Goal: Information Seeking & Learning: Learn about a topic

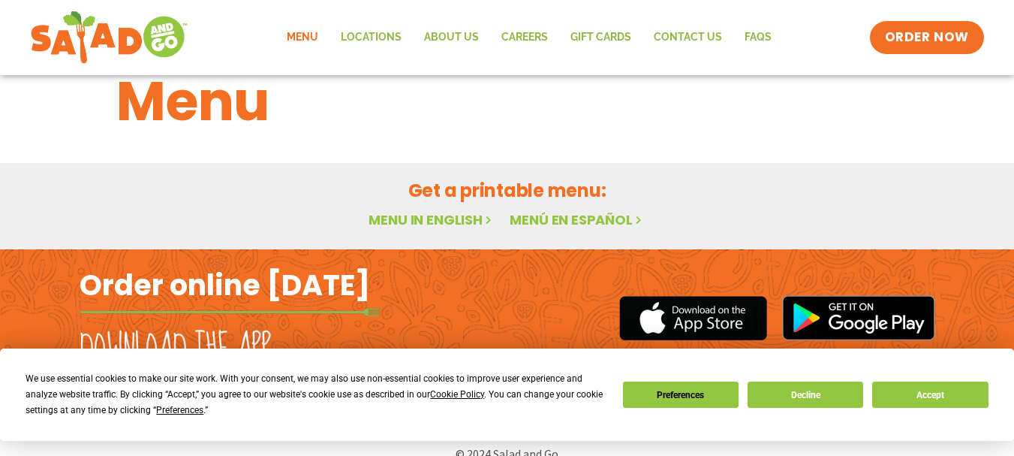
scroll to position [66, 0]
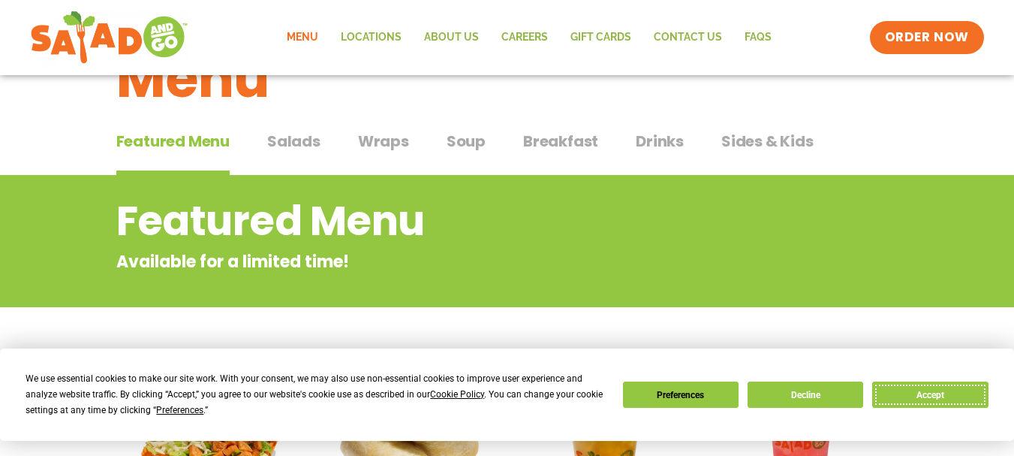
click at [939, 388] on button "Accept" at bounding box center [930, 394] width 116 height 26
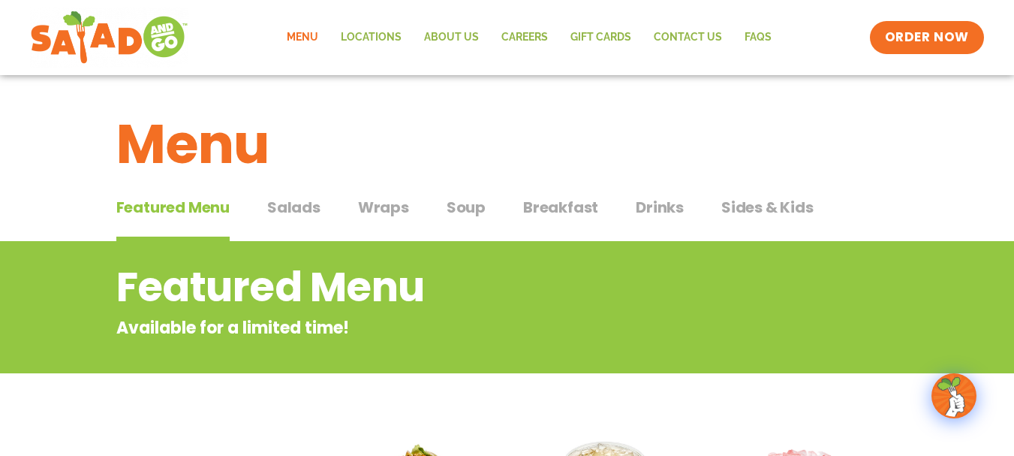
click at [292, 216] on span "Salads" at bounding box center [293, 207] width 53 height 23
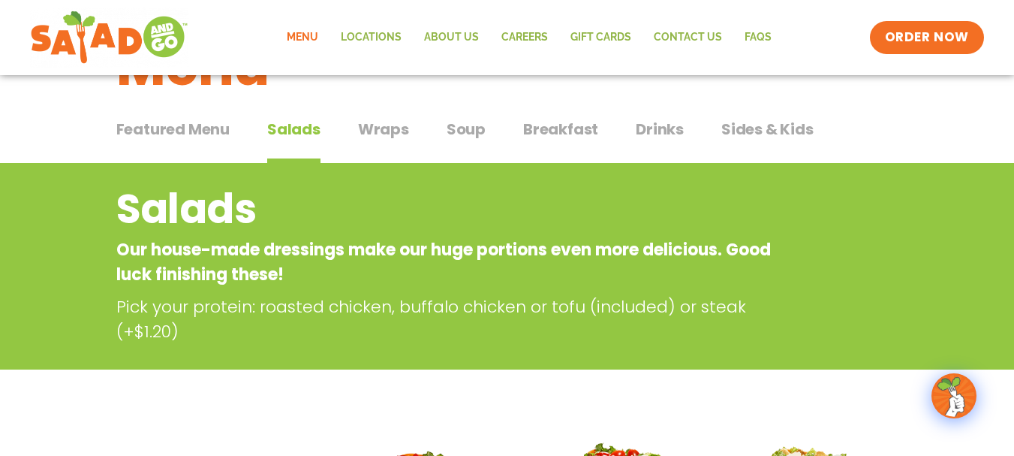
scroll to position [153, 0]
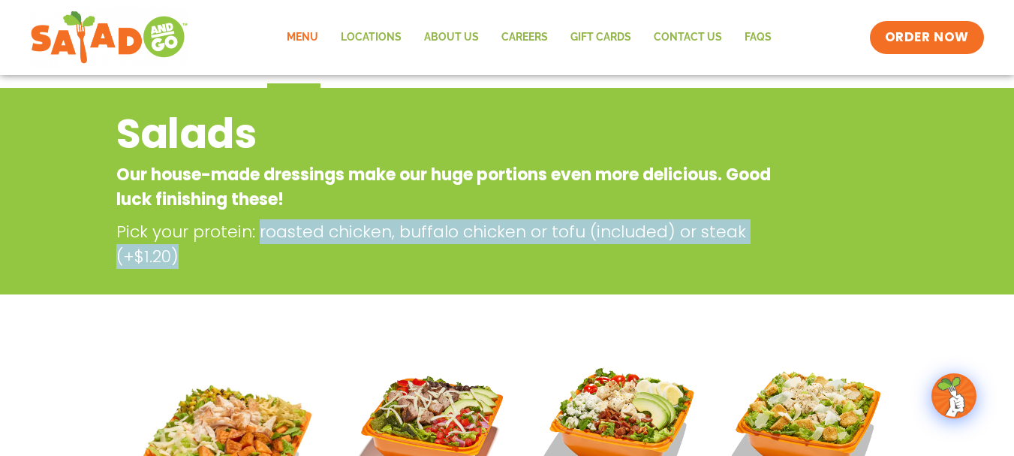
drag, startPoint x: 257, startPoint y: 231, endPoint x: 750, endPoint y: 257, distance: 493.0
click at [754, 253] on p "Pick your protein: roasted chicken, buffalo chicken or tofu (included) or steak…" at bounding box center [450, 244] width 668 height 50
click at [483, 283] on div "Salads Our house-made dressings make our huge portions even more delicious. Goo…" at bounding box center [507, 191] width 1014 height 206
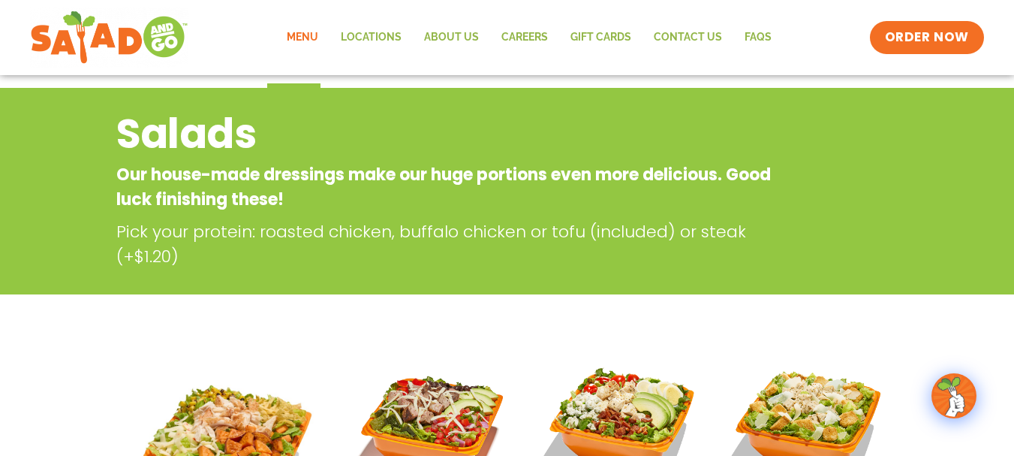
click at [367, 290] on div "Salads Our house-made dressings make our huge portions even more delicious. Goo…" at bounding box center [507, 191] width 1014 height 206
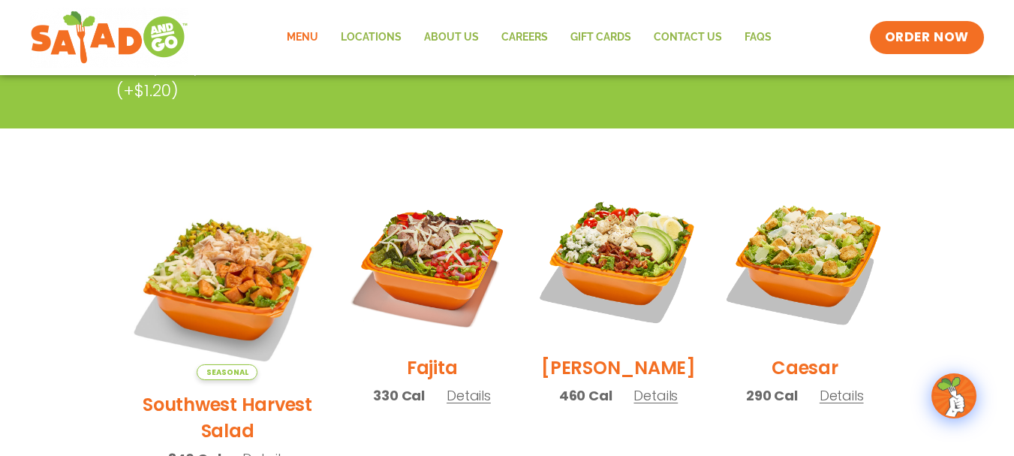
scroll to position [378, 0]
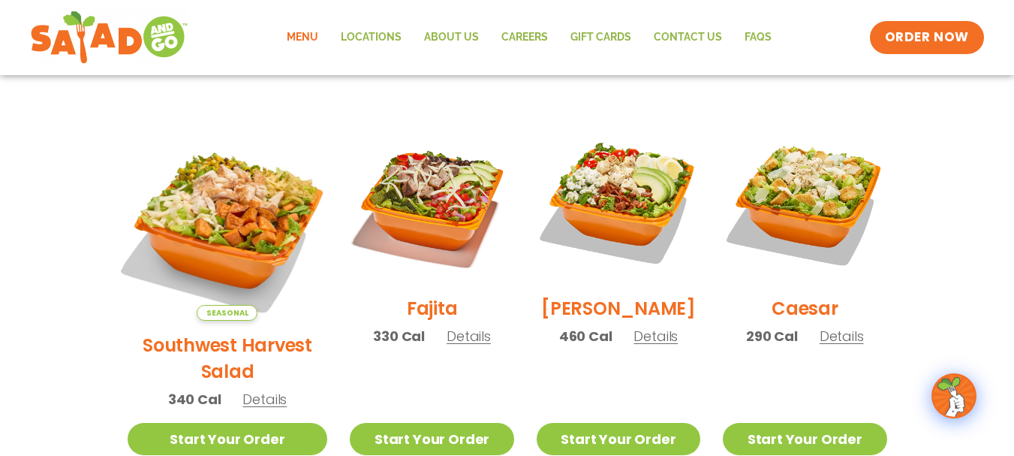
click at [211, 222] on img at bounding box center [227, 220] width 235 height 235
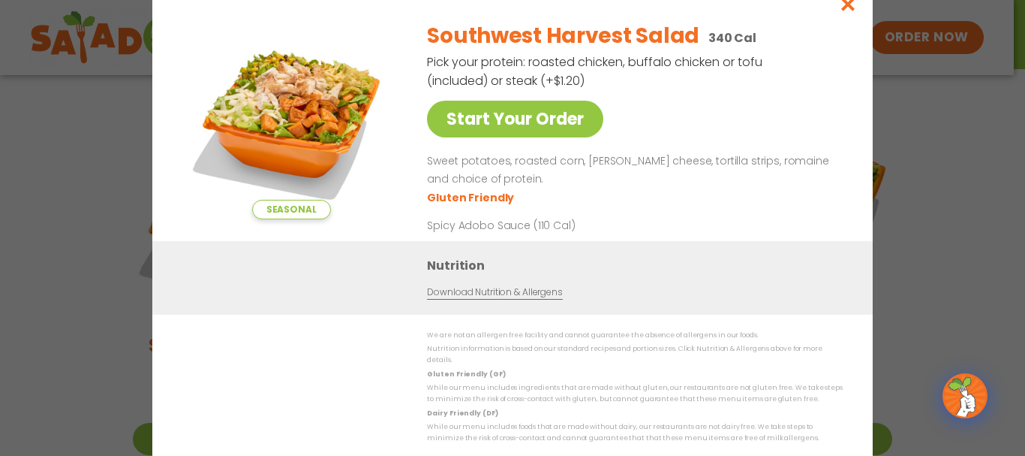
click at [310, 103] on img at bounding box center [291, 114] width 210 height 210
click at [898, 115] on div "Seasonal Start Your Order Southwest Harvest Salad 340 Cal Pick your protein: ro…" at bounding box center [512, 228] width 1025 height 456
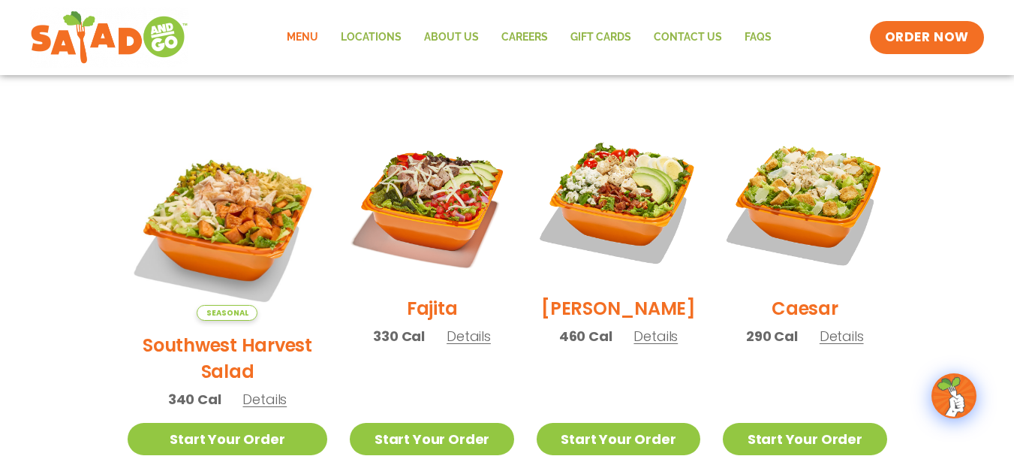
click at [642, 342] on span "Details" at bounding box center [655, 335] width 44 height 19
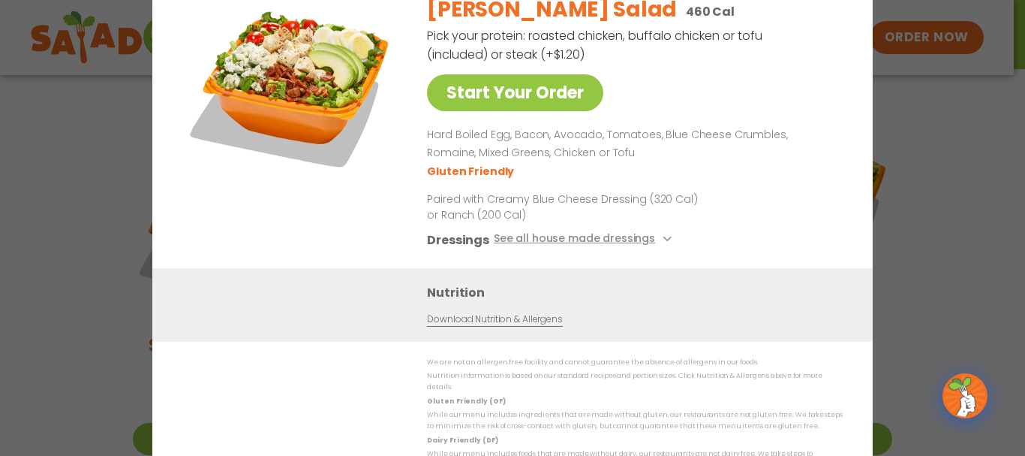
click at [917, 204] on div "Start Your Order Cobb Salad 460 Cal Pick your protein: roasted chicken, buffalo…" at bounding box center [512, 228] width 1025 height 456
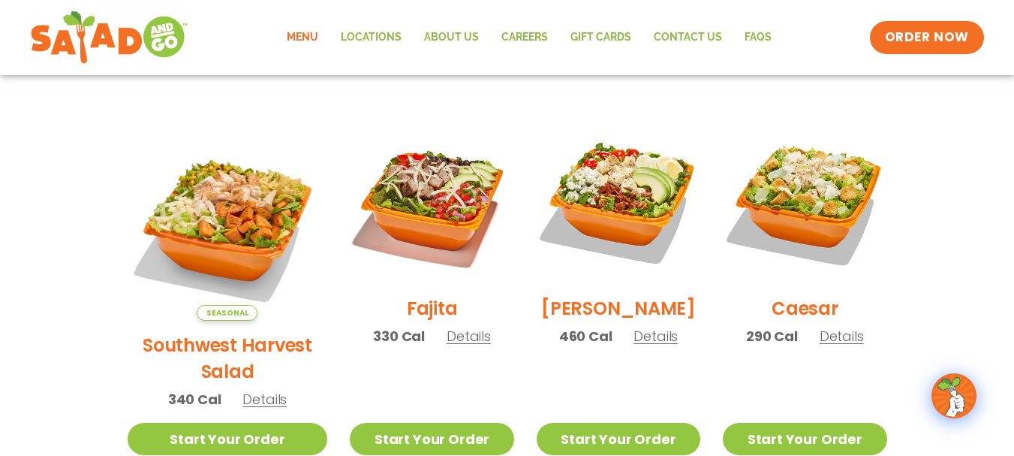
click at [824, 338] on span "Details" at bounding box center [841, 335] width 44 height 19
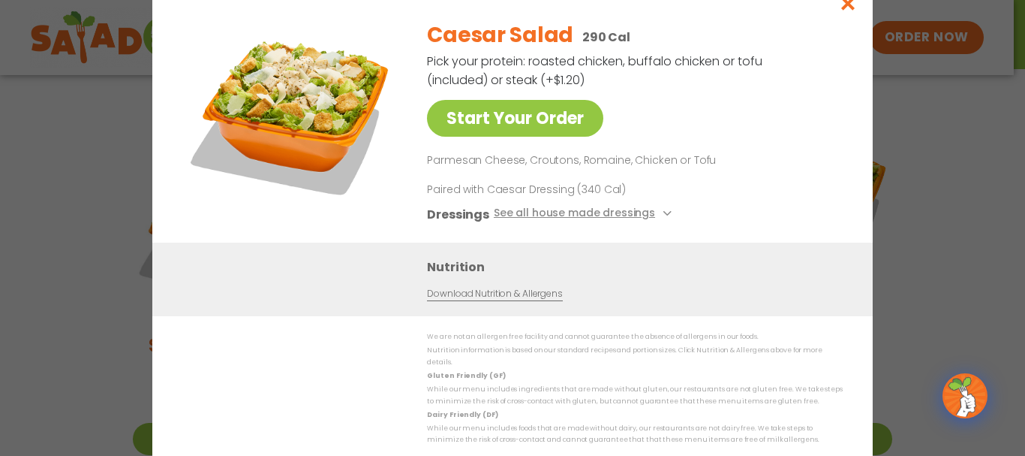
click at [932, 203] on div "Start Your Order Caesar Salad 290 Cal Pick your protein: roasted chicken, buffa…" at bounding box center [512, 228] width 1025 height 456
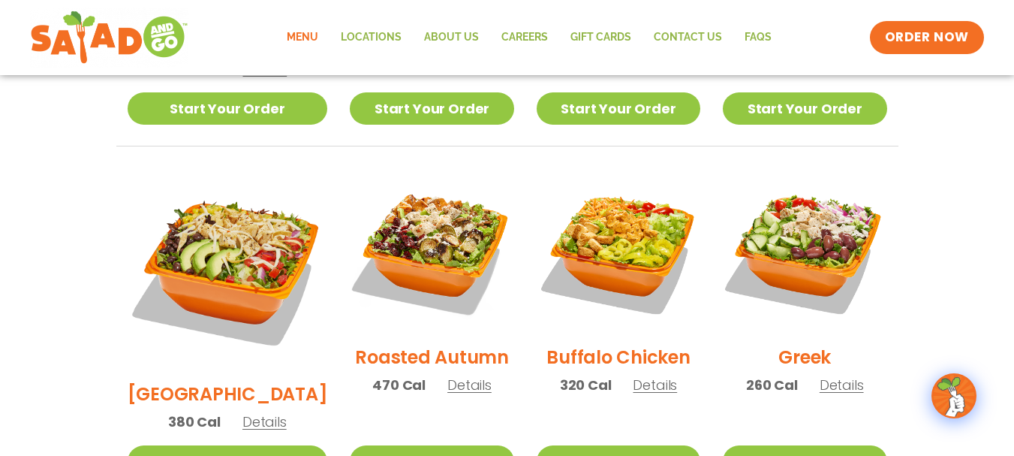
scroll to position [753, 0]
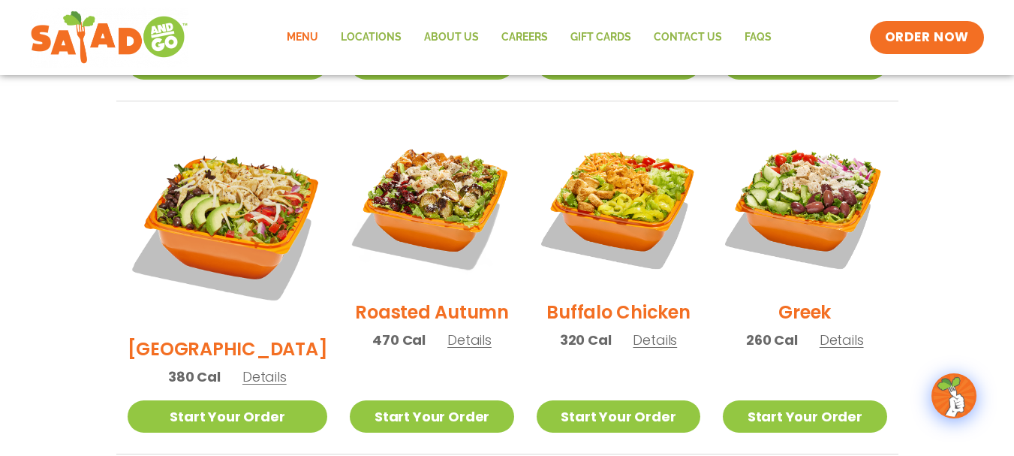
click at [445, 311] on div "Roasted Autumn 470 Cal Details" at bounding box center [432, 243] width 164 height 239
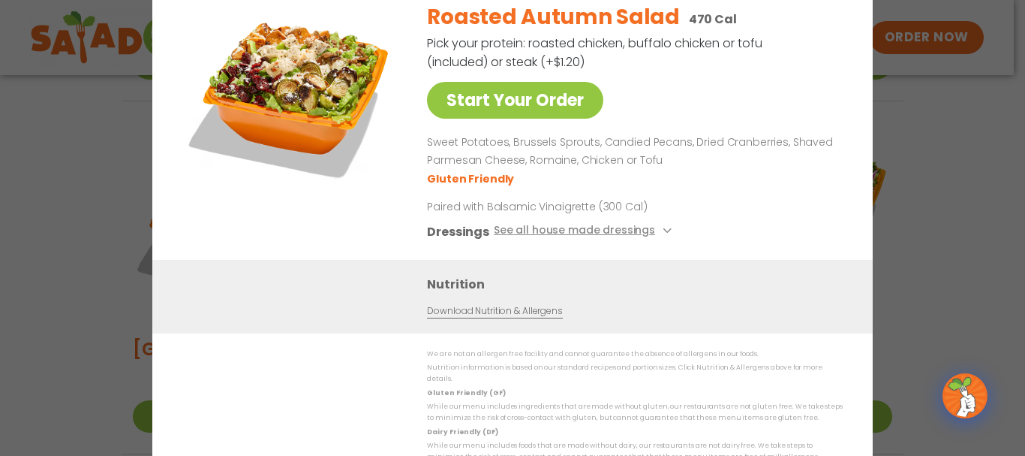
click at [901, 200] on div "Start Your Order Roasted Autumn Salad 470 Cal Pick your protein: roasted chicke…" at bounding box center [512, 228] width 1025 height 456
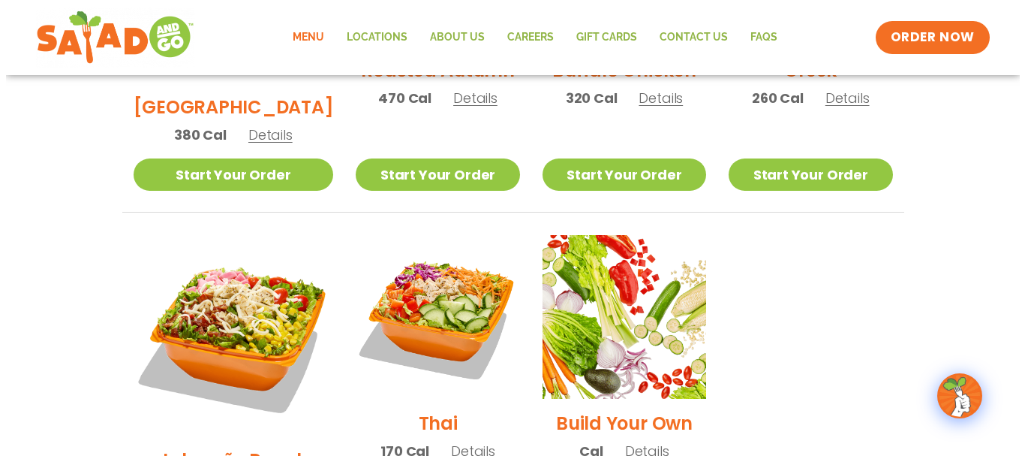
scroll to position [1054, 0]
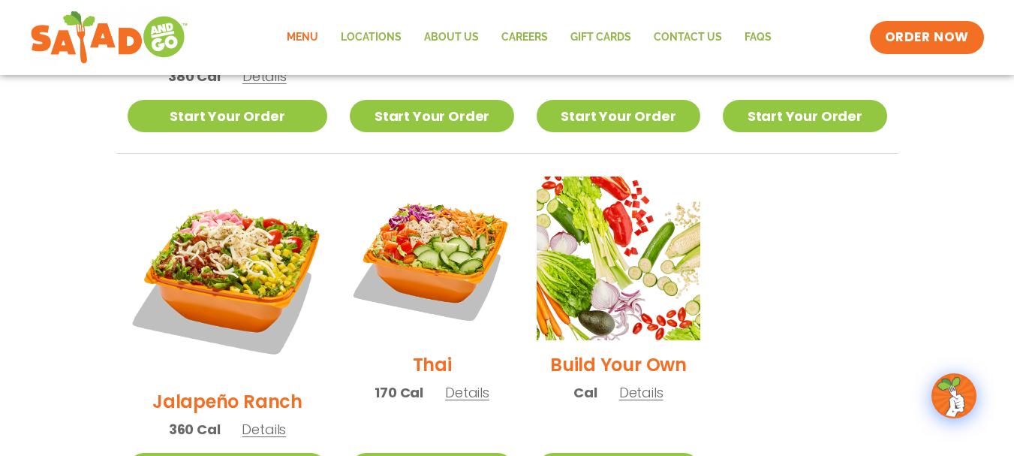
click at [257, 419] on span "Details" at bounding box center [264, 428] width 44 height 19
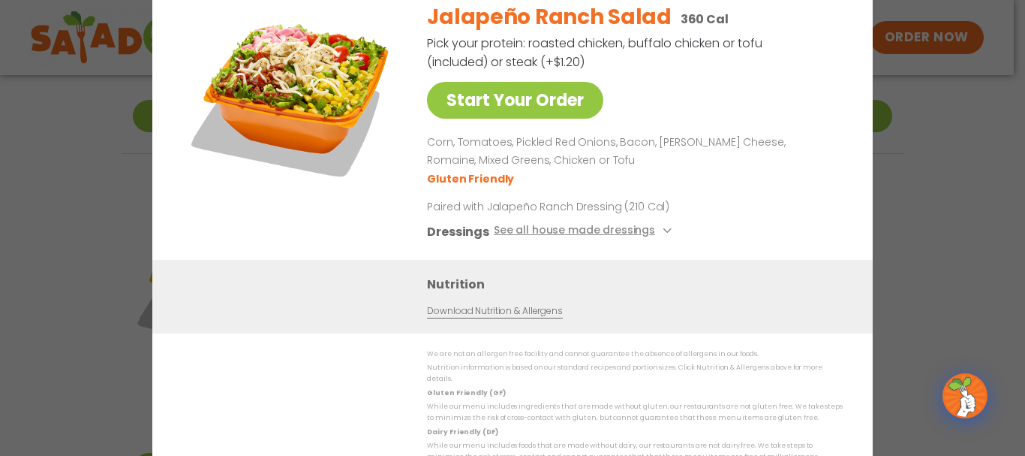
click at [893, 203] on div "Start Your Order Jalapeño Ranch Salad 360 Cal Pick your protein: roasted chicke…" at bounding box center [512, 228] width 1025 height 456
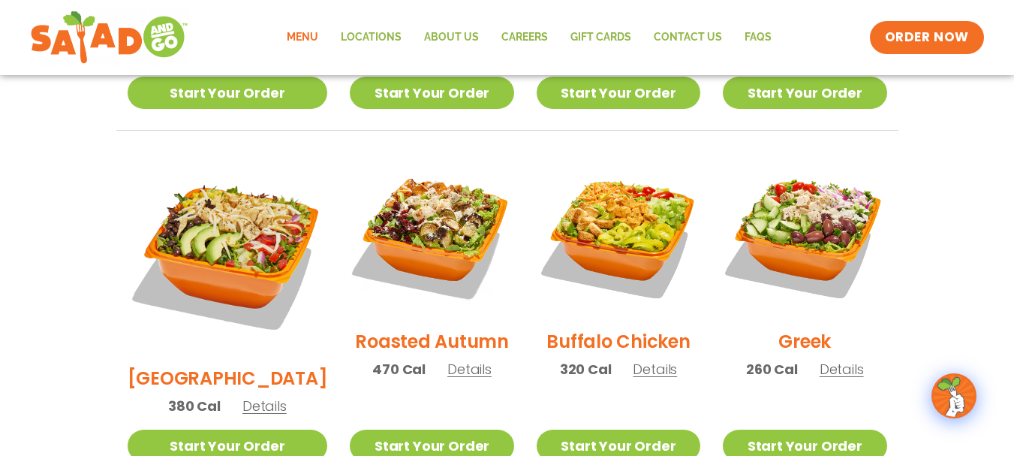
scroll to position [723, 0]
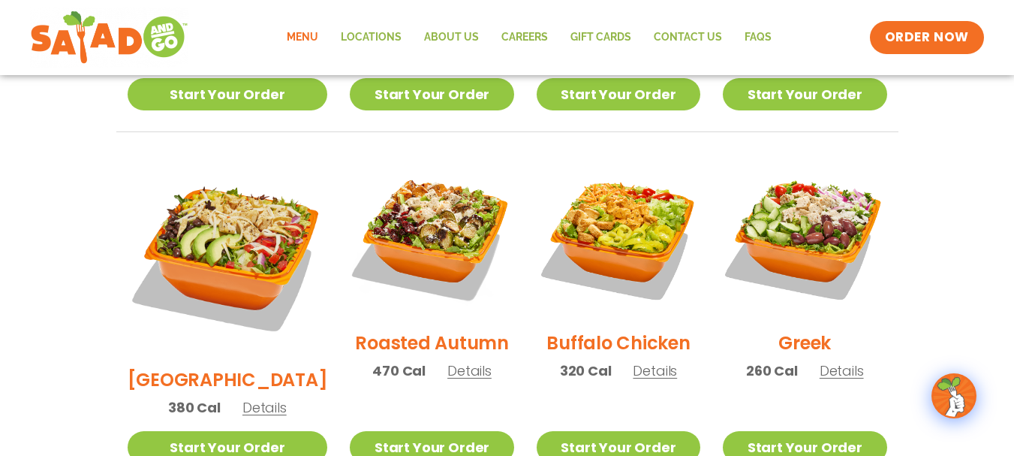
click at [843, 361] on span "Details" at bounding box center [841, 370] width 44 height 19
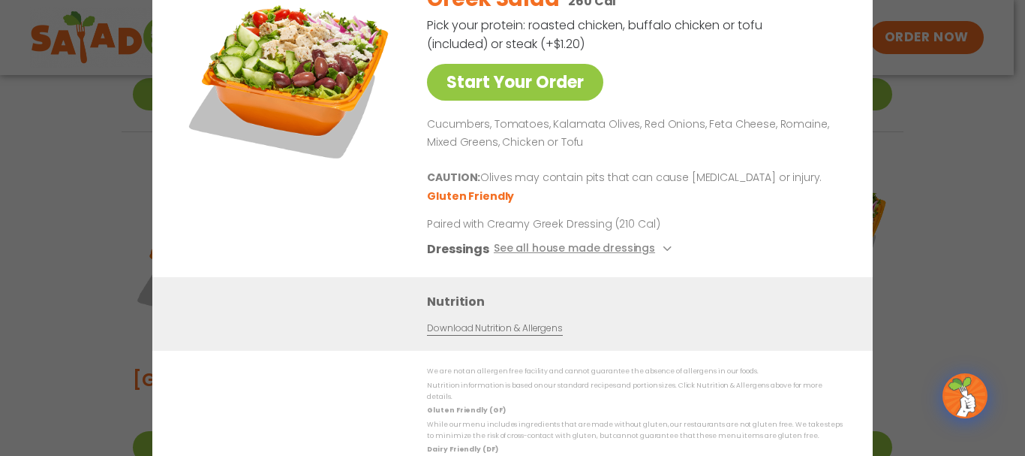
click at [933, 221] on div "Start Your Order Greek Salad 260 Cal Pick your protein: roasted chicken, buffal…" at bounding box center [512, 228] width 1025 height 456
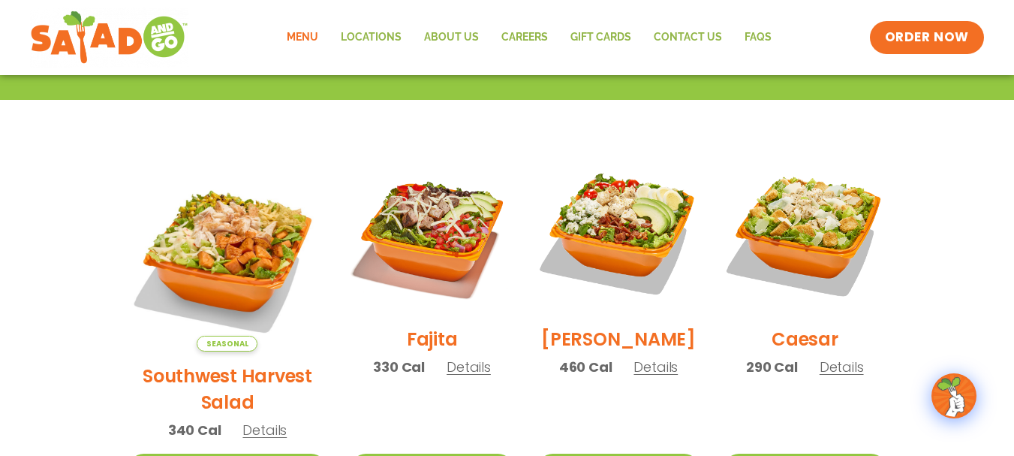
scroll to position [423, 0]
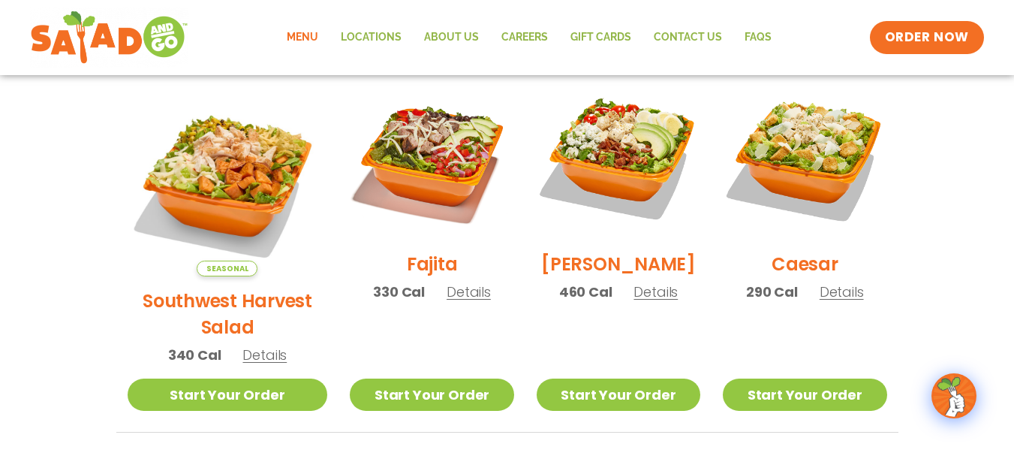
click at [649, 301] on span "Details" at bounding box center [655, 291] width 44 height 19
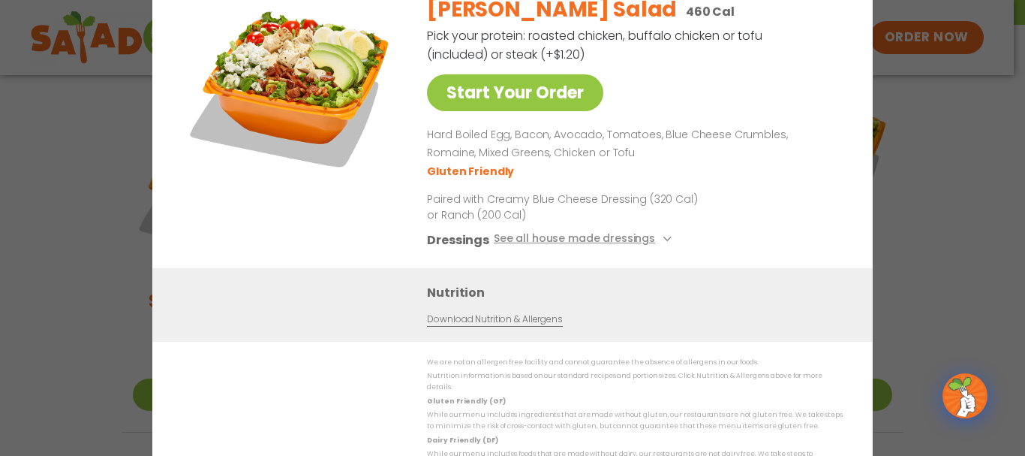
click at [1013, 145] on div "Start Your Order Cobb Salad 460 Cal Pick your protein: roasted chicken, buffalo…" at bounding box center [512, 228] width 1025 height 456
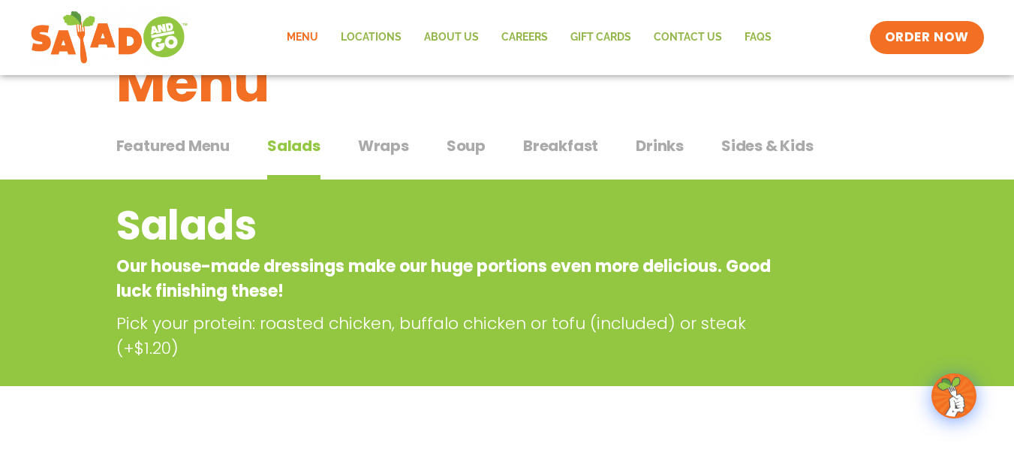
scroll to position [0, 0]
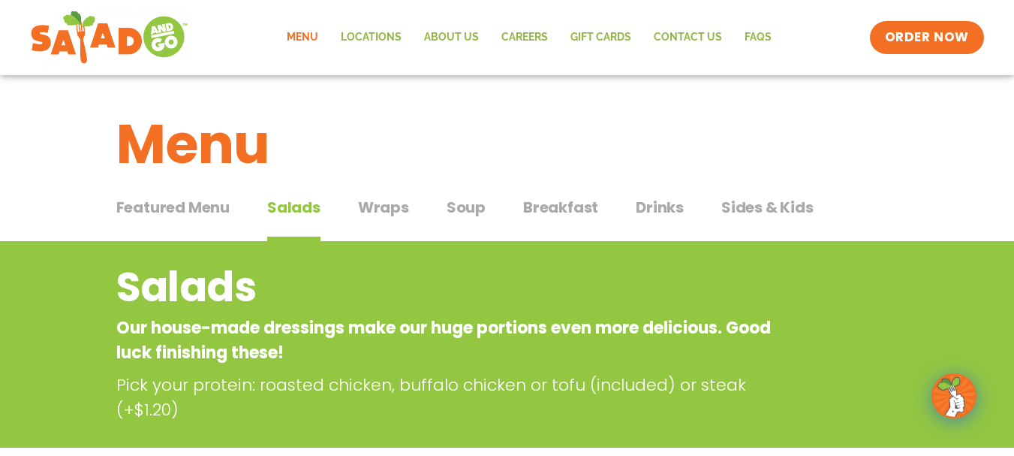
click at [403, 210] on span "Wraps" at bounding box center [383, 207] width 51 height 23
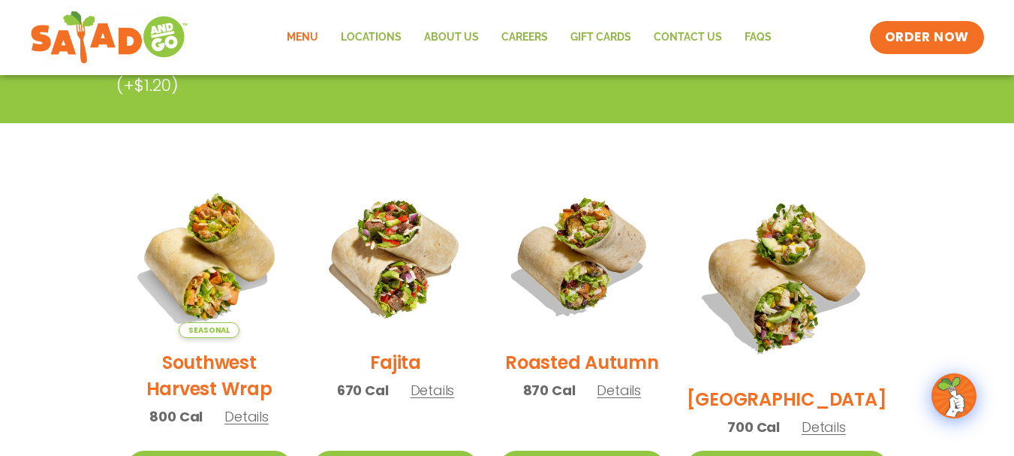
scroll to position [300, 0]
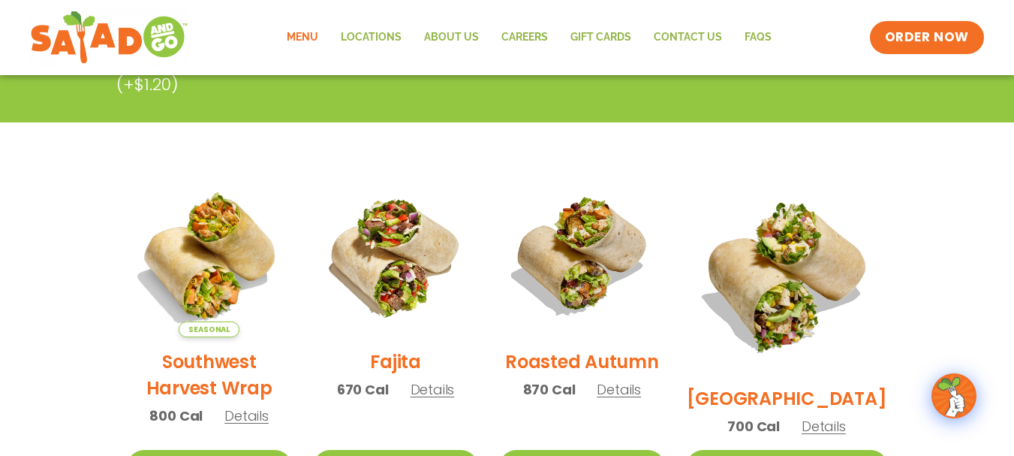
click at [238, 423] on span "Details" at bounding box center [246, 415] width 44 height 19
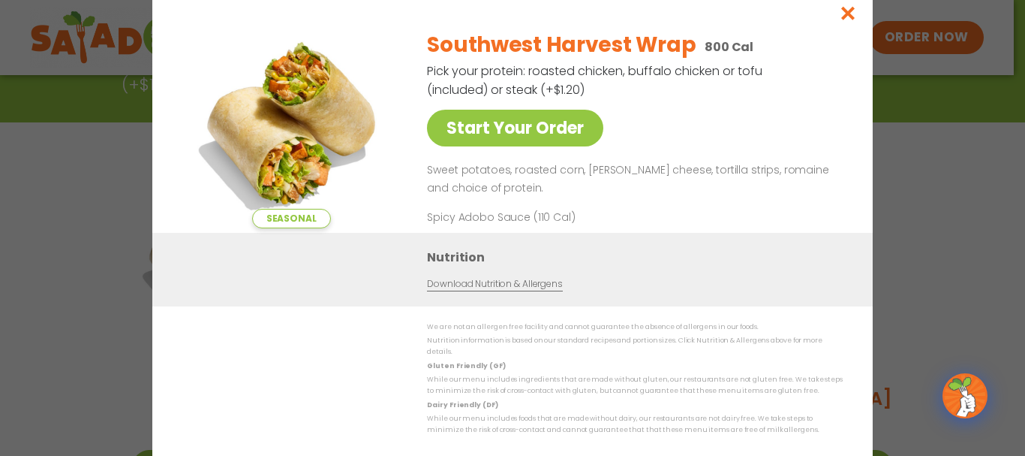
click at [932, 198] on div "Seasonal Start Your Order Southwest Harvest Wrap 800 Cal Pick your protein: roa…" at bounding box center [512, 228] width 1025 height 456
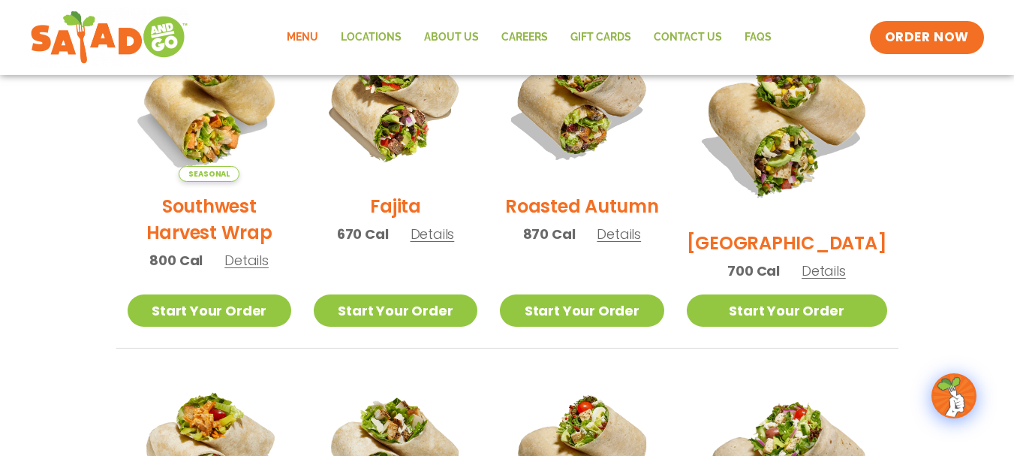
scroll to position [675, 0]
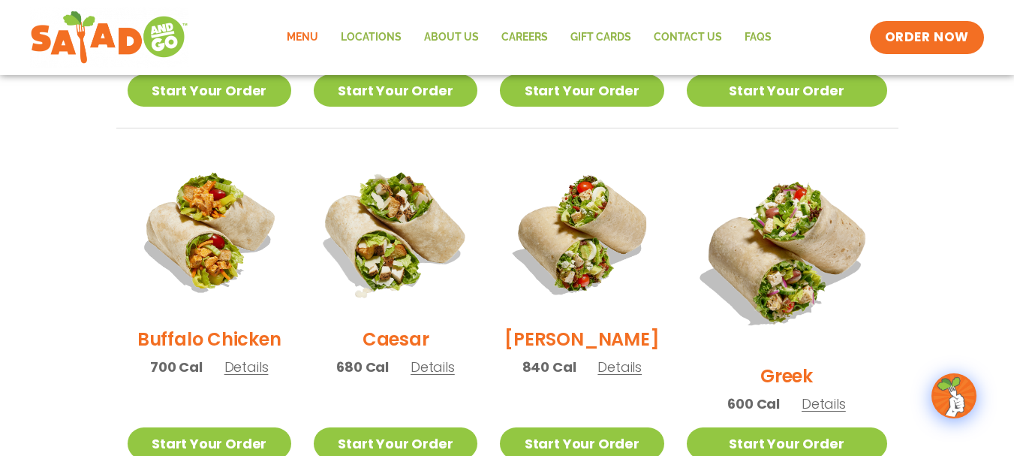
click at [424, 312] on img at bounding box center [395, 233] width 192 height 192
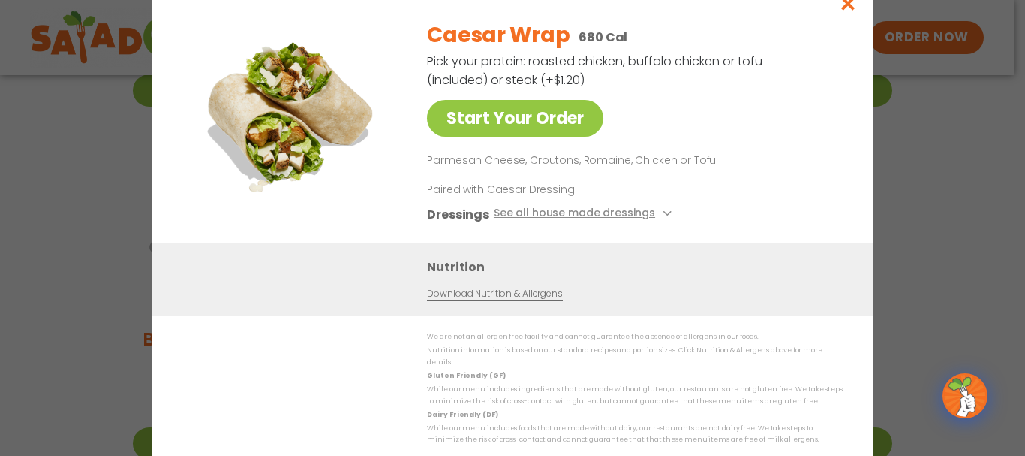
click at [937, 218] on div "Start Your Order Caesar Wrap 680 Cal Pick your protein: roasted chicken, buffal…" at bounding box center [512, 228] width 1025 height 456
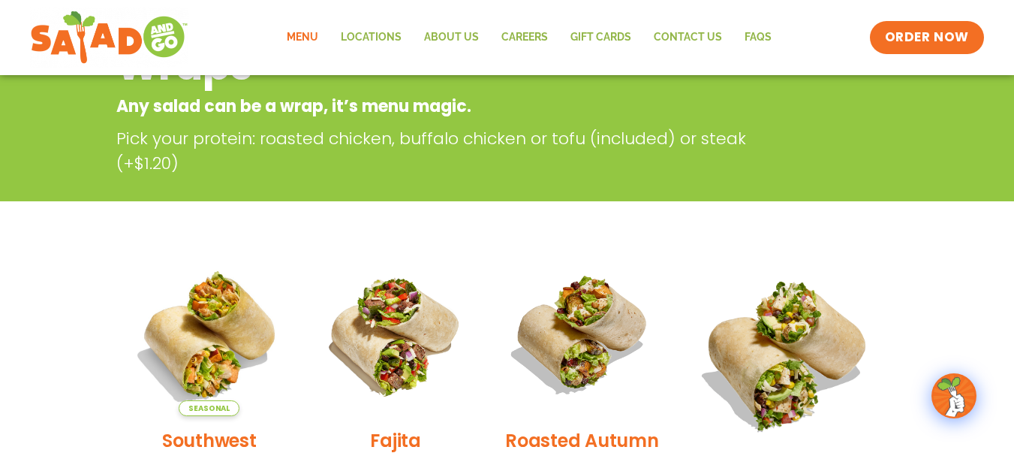
scroll to position [0, 0]
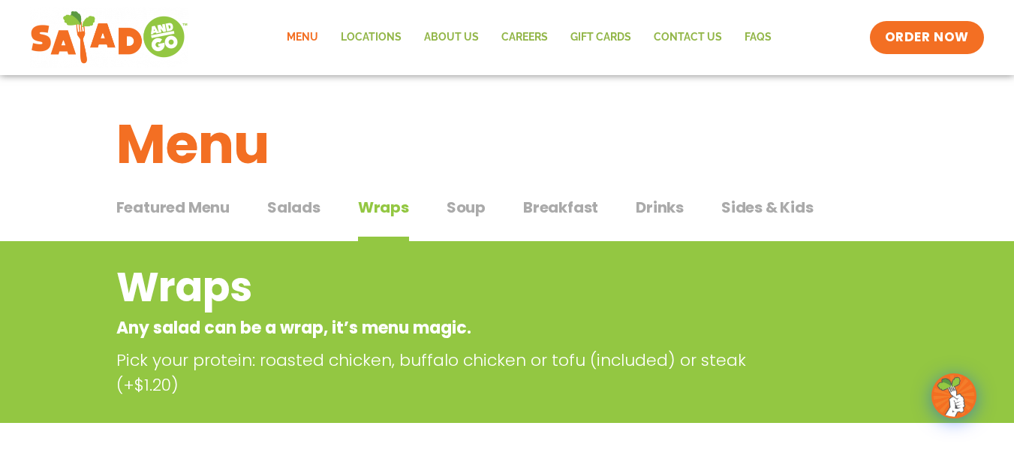
click at [452, 209] on span "Soup" at bounding box center [466, 207] width 39 height 23
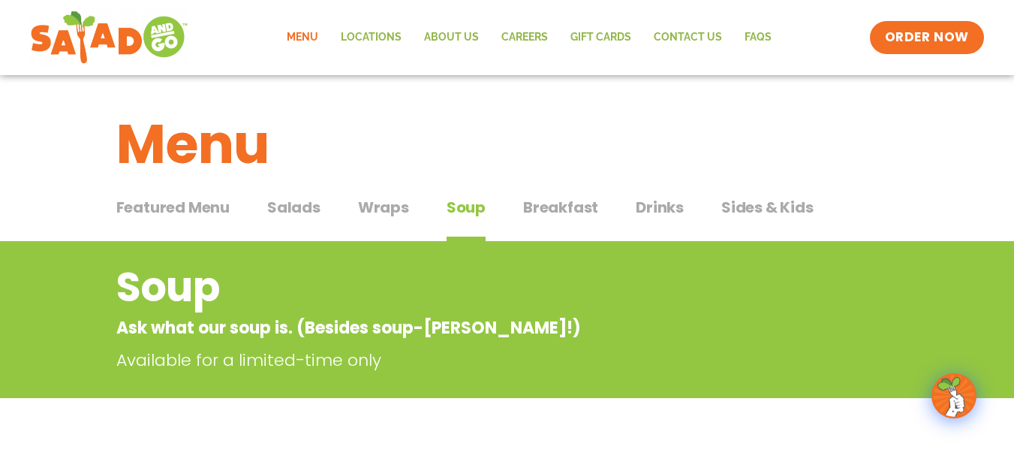
click at [572, 204] on span "Breakfast" at bounding box center [560, 207] width 75 height 23
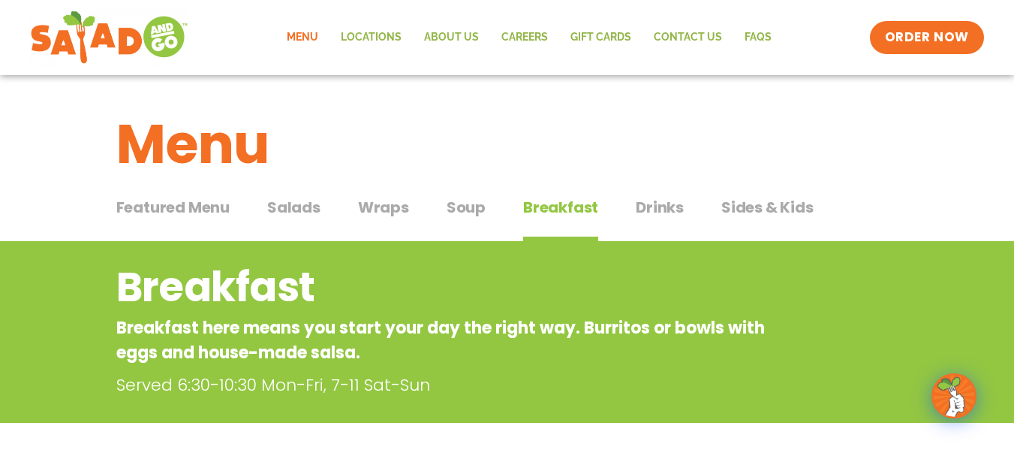
click at [293, 206] on span "Salads" at bounding box center [293, 207] width 53 height 23
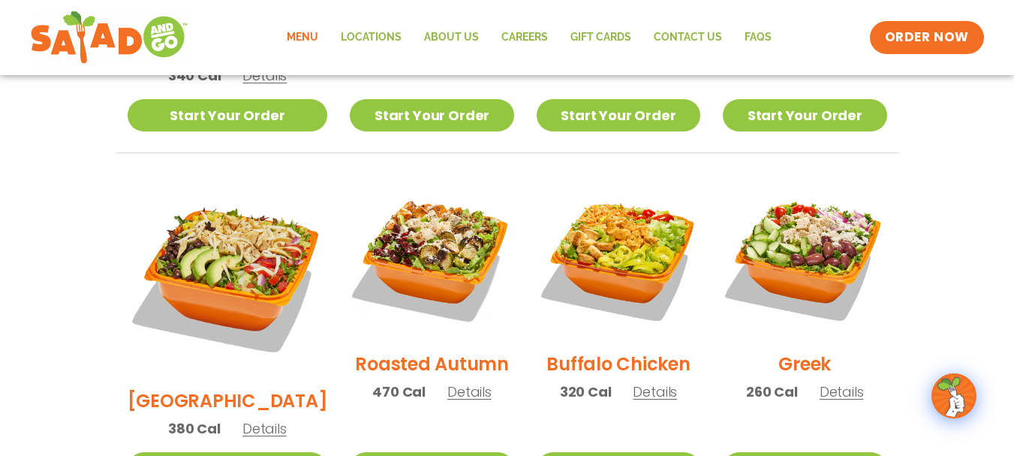
scroll to position [675, 0]
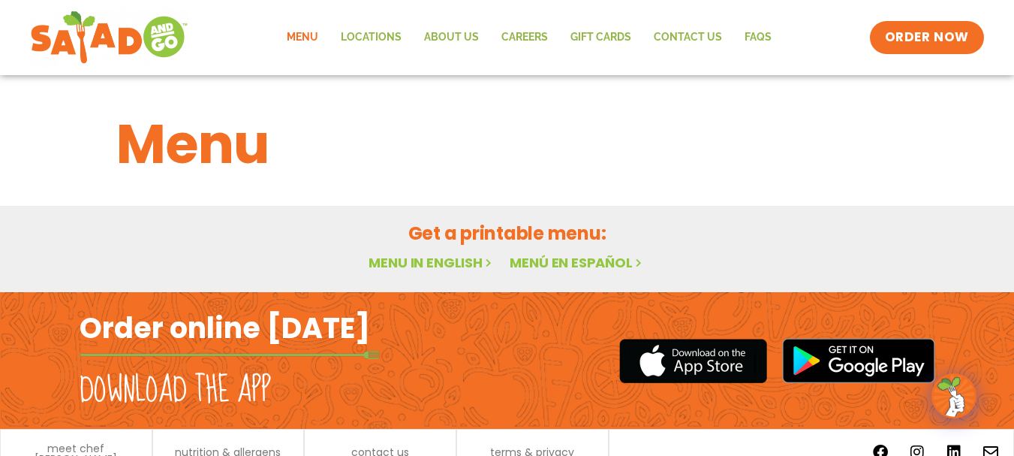
click at [462, 264] on link "Menu in English" at bounding box center [431, 262] width 126 height 19
click at [317, 33] on link "Menu" at bounding box center [302, 37] width 54 height 35
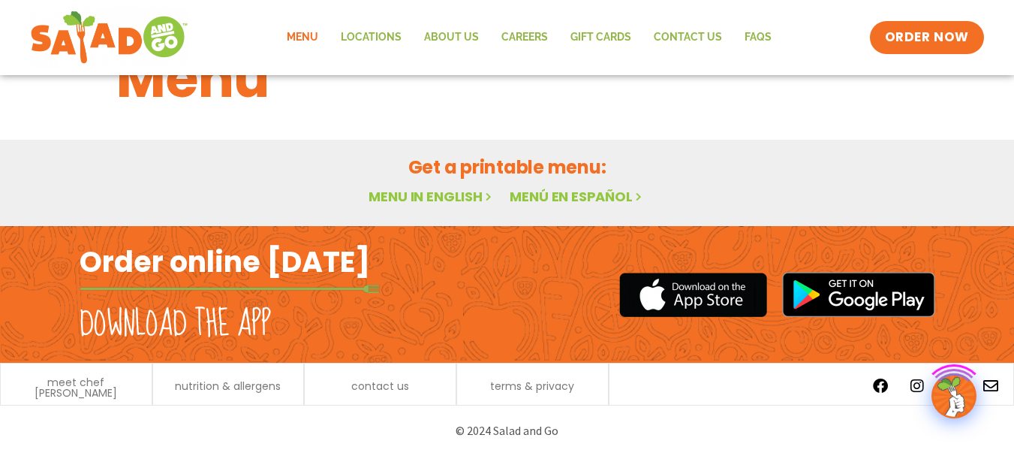
scroll to position [23, 0]
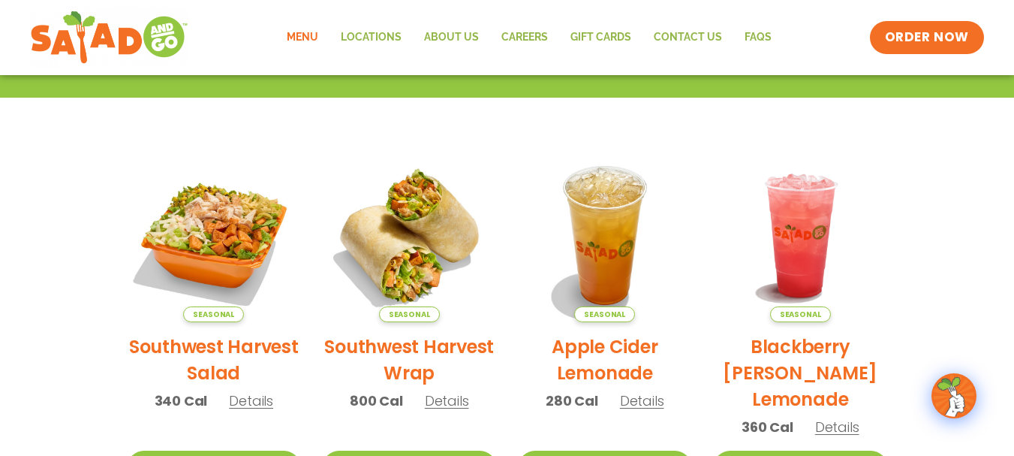
scroll to position [300, 0]
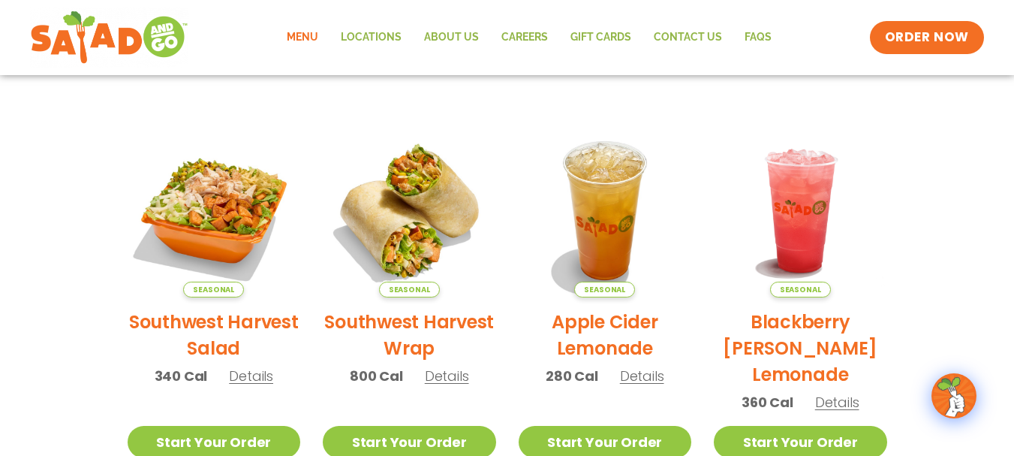
click at [242, 365] on div "Seasonal Southwest Harvest Salad 340 Cal Details" at bounding box center [214, 261] width 173 height 275
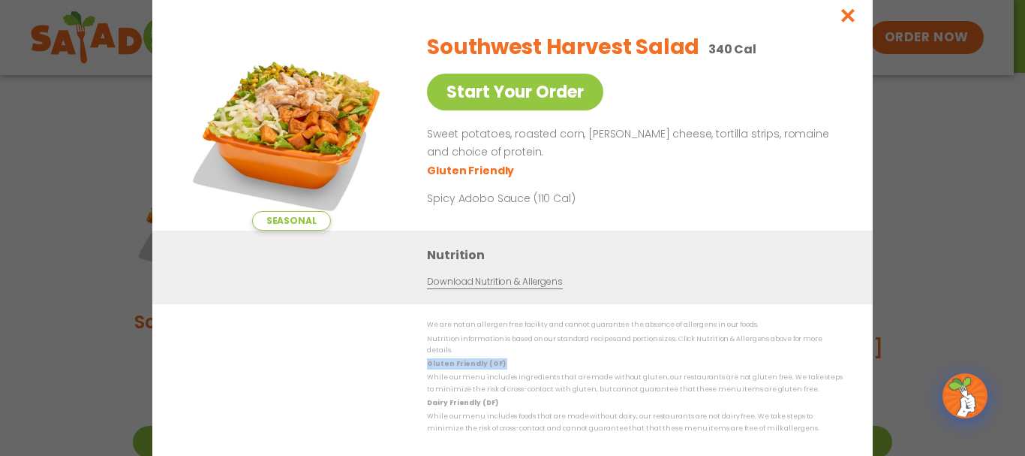
click at [245, 370] on div "We are not an allergen free facility and cannot guarantee the absence of allerg…" at bounding box center [512, 376] width 660 height 115
click at [845, 17] on icon "Close modal" at bounding box center [848, 16] width 19 height 16
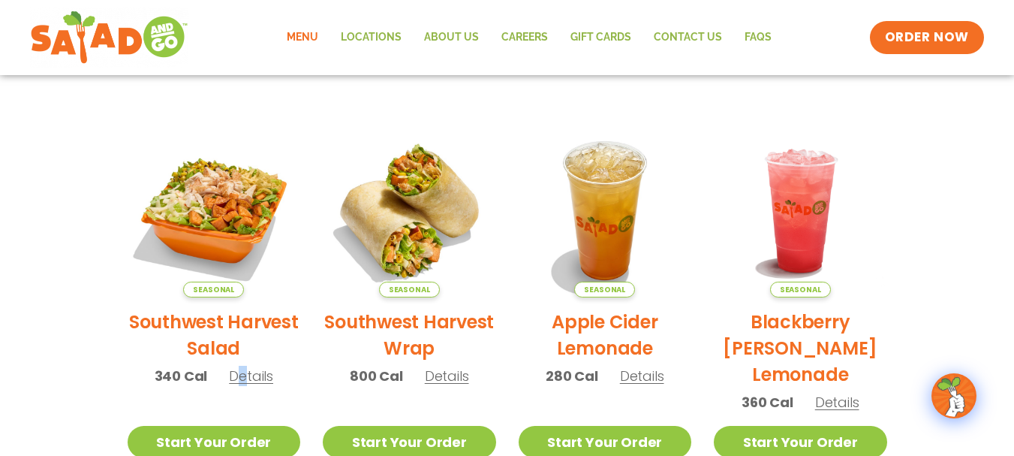
click at [242, 379] on span "Details" at bounding box center [251, 375] width 44 height 19
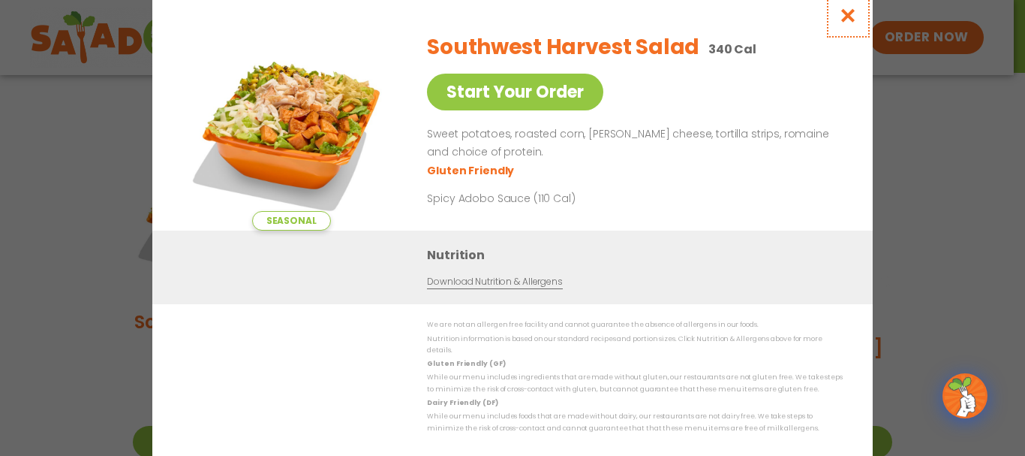
click at [847, 23] on icon "Close modal" at bounding box center [848, 16] width 19 height 16
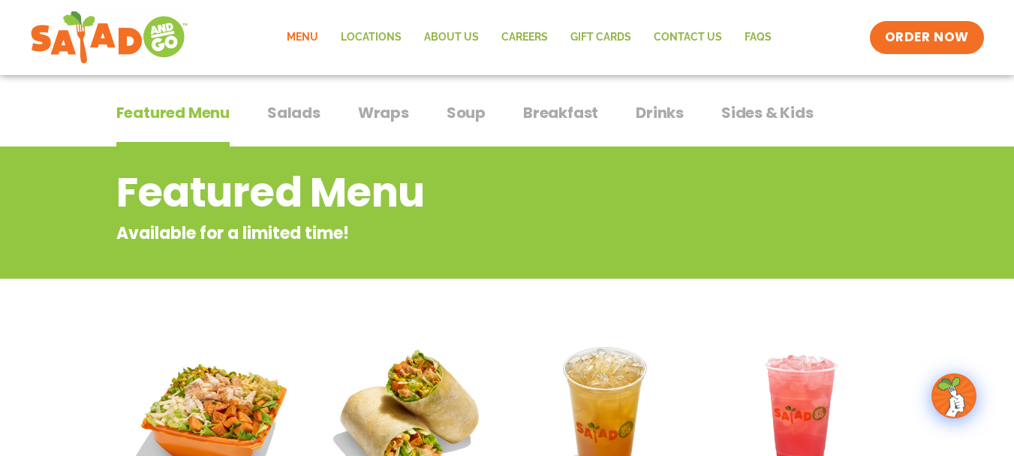
scroll to position [0, 0]
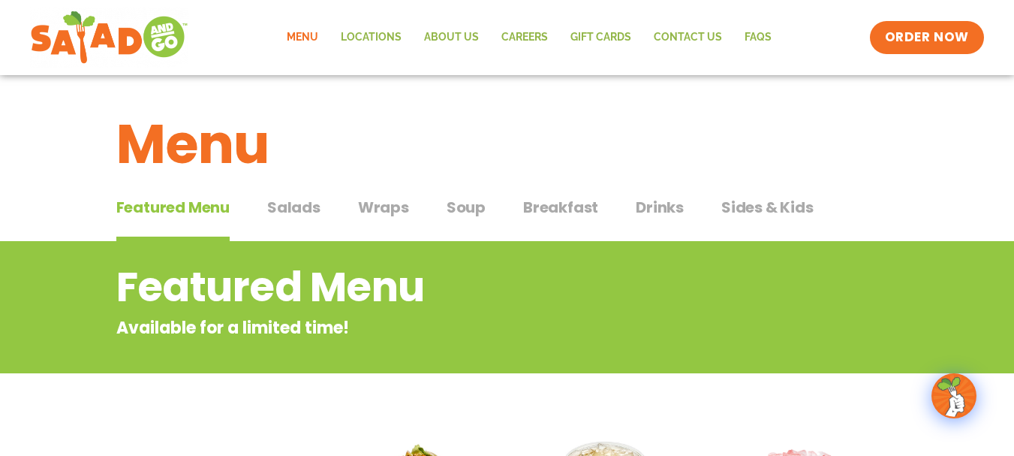
drag, startPoint x: 377, startPoint y: 208, endPoint x: 338, endPoint y: 209, distance: 39.8
click at [377, 208] on span "Wraps" at bounding box center [383, 207] width 51 height 23
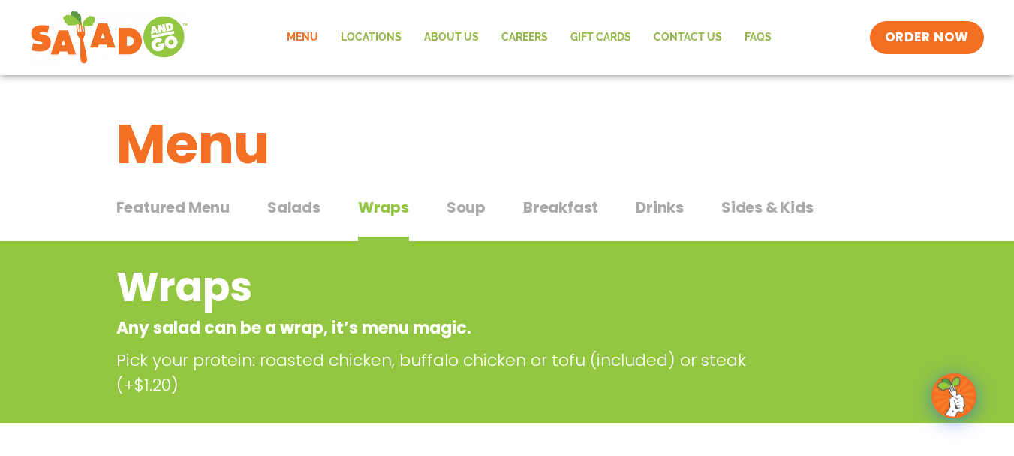
click at [302, 208] on span "Salads" at bounding box center [293, 207] width 53 height 23
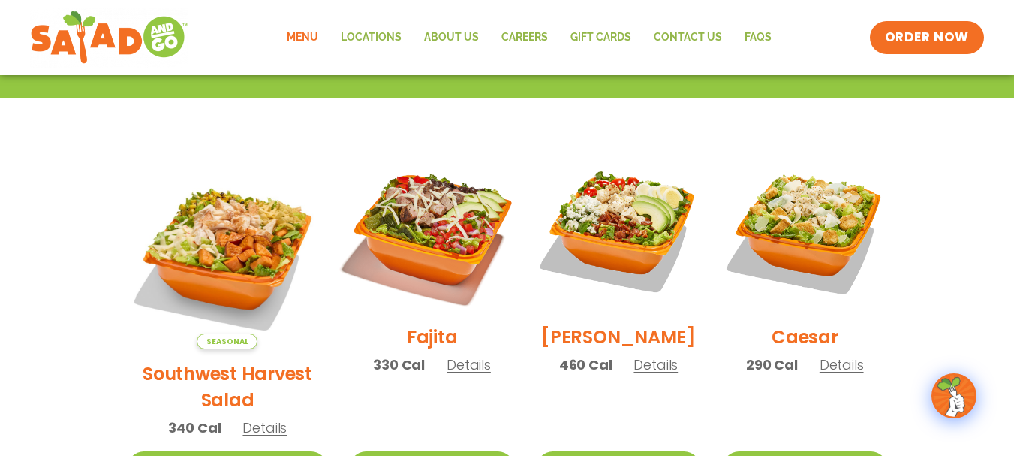
scroll to position [375, 0]
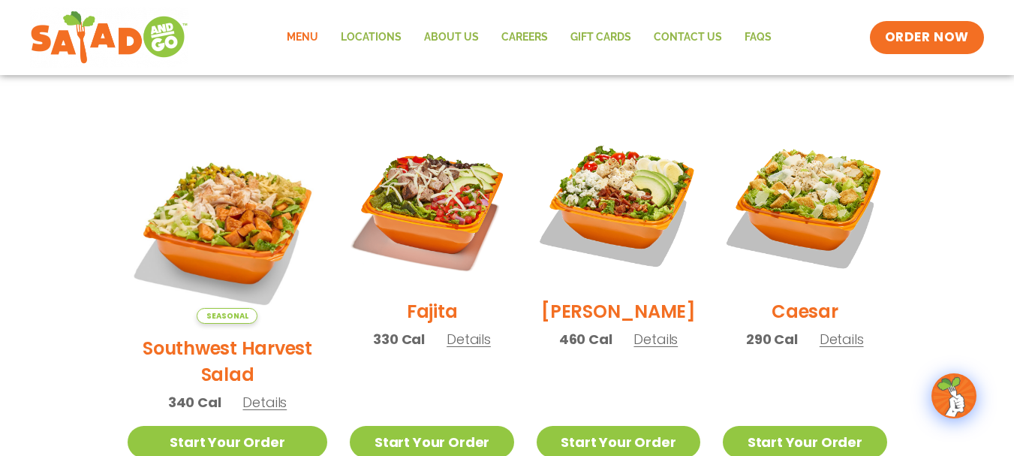
click at [648, 343] on span "Details" at bounding box center [655, 338] width 44 height 19
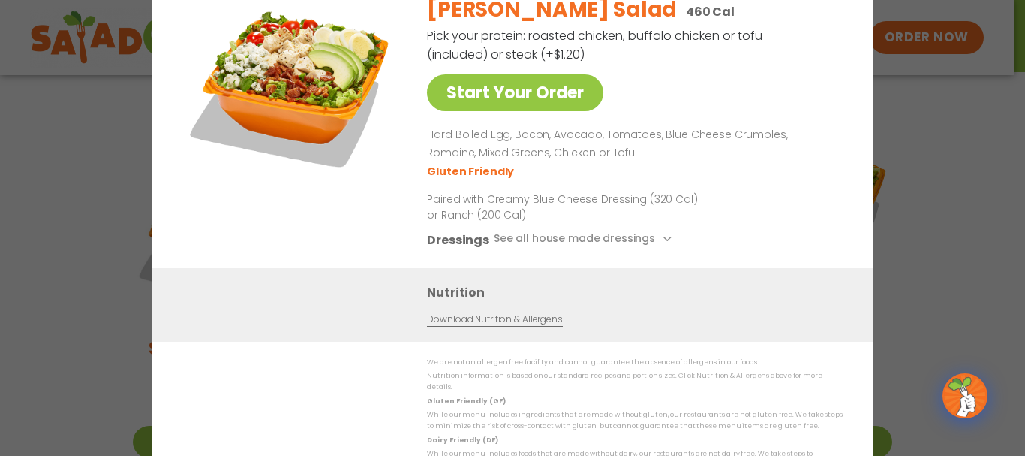
click at [907, 198] on div "Start Your Order Cobb Salad 460 Cal Pick your protein: roasted chicken, buffalo…" at bounding box center [512, 228] width 1025 height 456
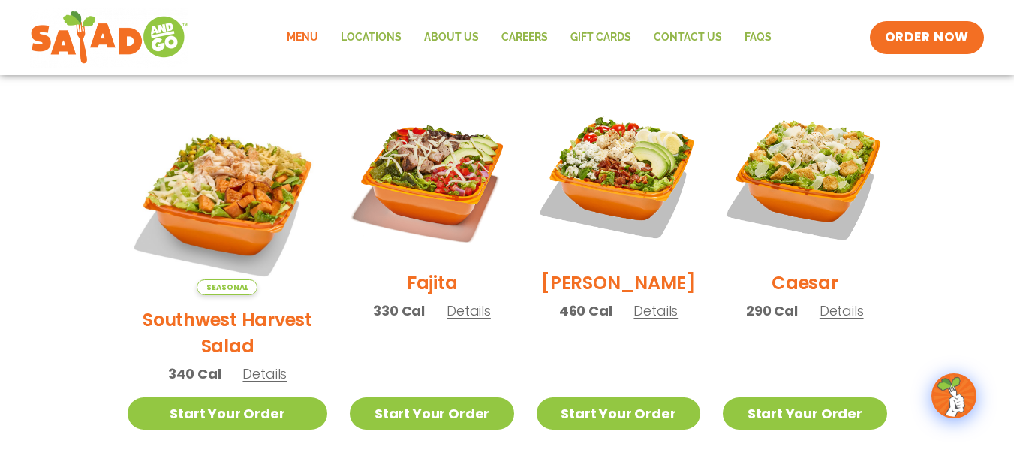
scroll to position [450, 0]
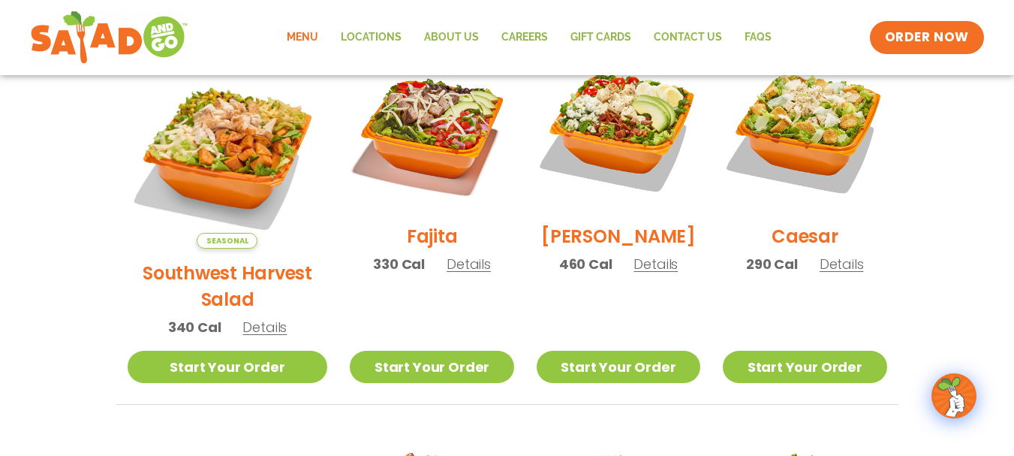
click at [832, 273] on span "Details" at bounding box center [841, 263] width 44 height 19
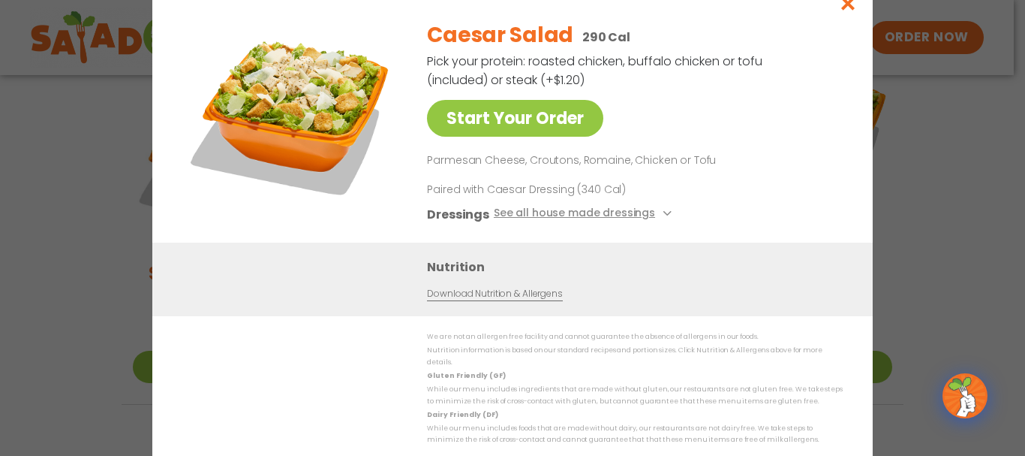
click at [945, 155] on div "Start Your Order Caesar Salad 290 Cal Pick your protein: roasted chicken, buffa…" at bounding box center [512, 228] width 1025 height 456
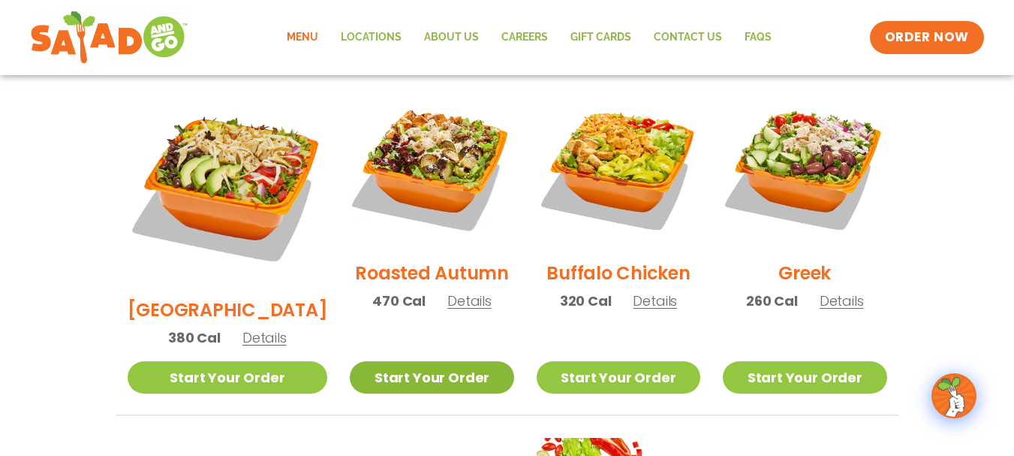
scroll to position [825, 0]
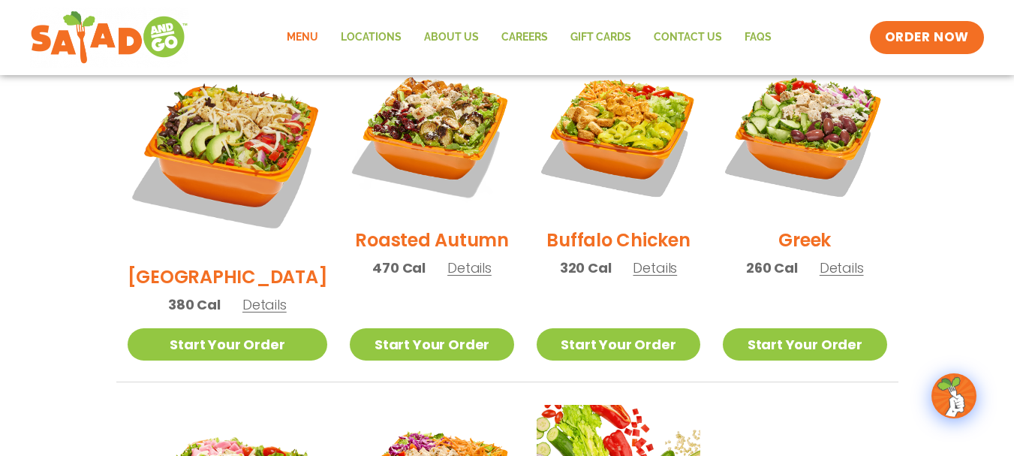
click at [447, 258] on span "Details" at bounding box center [469, 267] width 44 height 19
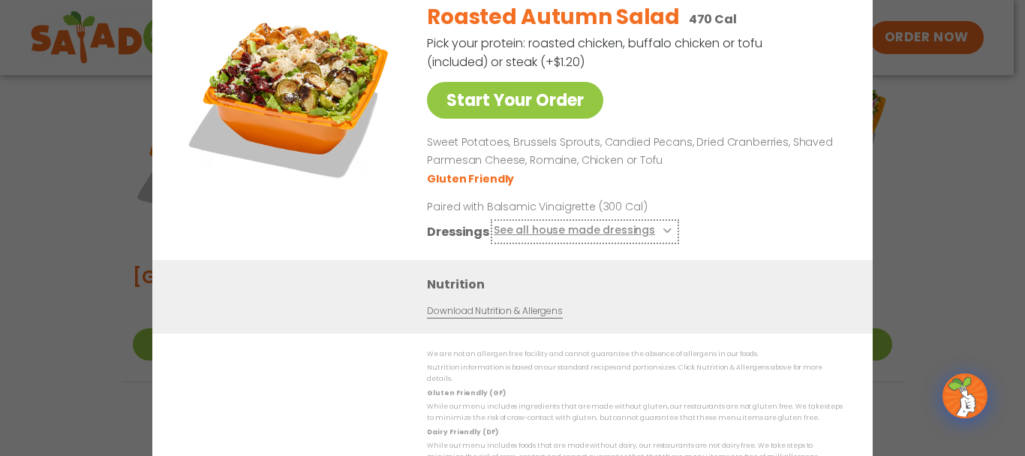
click at [663, 233] on icon at bounding box center [666, 230] width 6 height 6
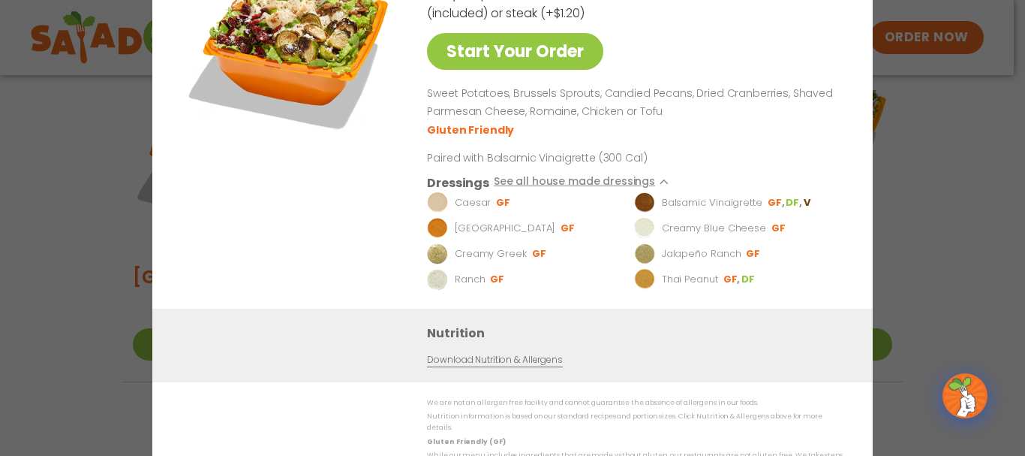
click at [703, 104] on p "Sweet Potatoes, Brussels Sprouts, Candied Pecans, Dried Cranberries, Shaved Par…" at bounding box center [632, 103] width 410 height 36
click at [901, 145] on div "Start Your Order Roasted Autumn Salad 470 Cal Pick your protein: roasted chicke…" at bounding box center [512, 228] width 1025 height 456
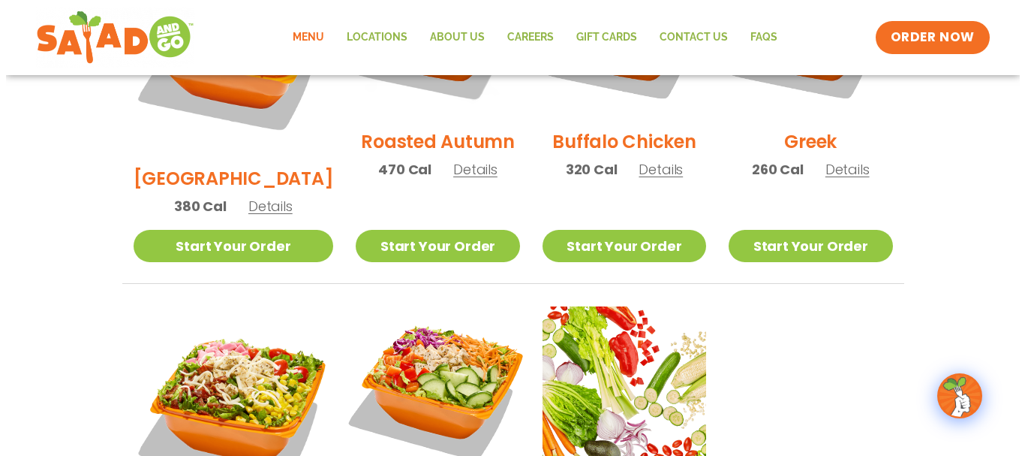
scroll to position [1051, 0]
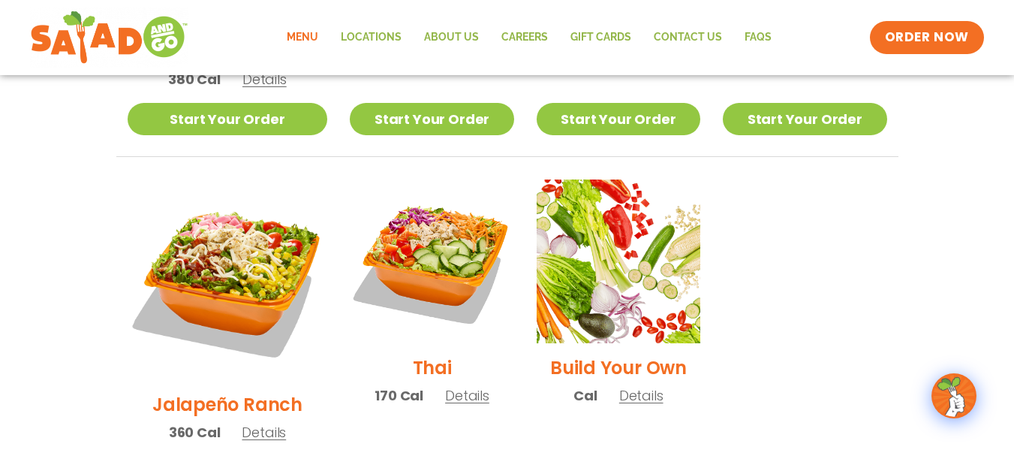
click at [249, 423] on span "Details" at bounding box center [264, 432] width 44 height 19
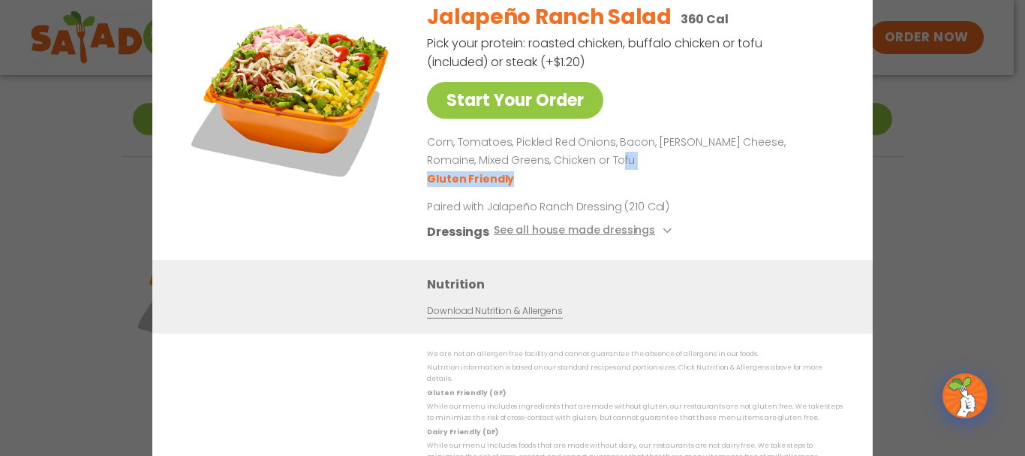
drag, startPoint x: 925, startPoint y: 176, endPoint x: 916, endPoint y: 168, distance: 11.7
click at [919, 170] on div "Start Your Order Jalapeño Ranch Salad 360 Cal Pick your protein: roasted chicke…" at bounding box center [512, 228] width 1025 height 456
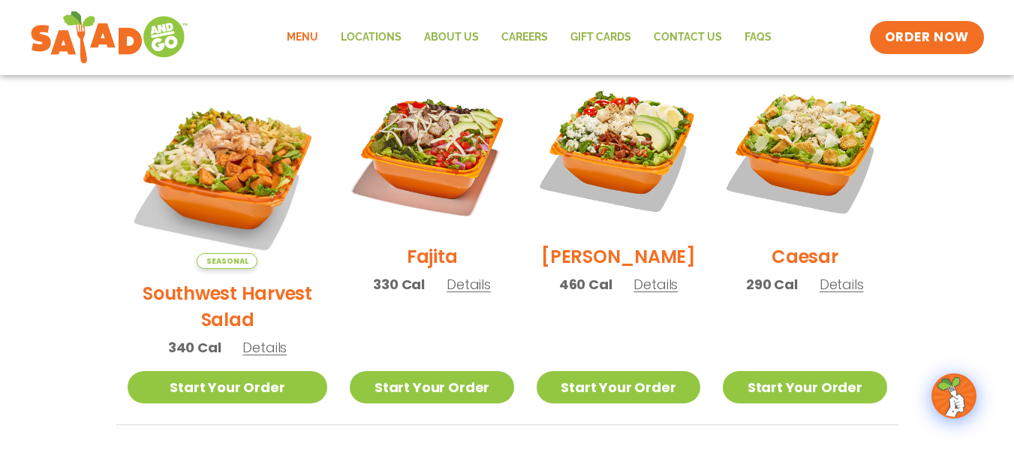
scroll to position [423, 0]
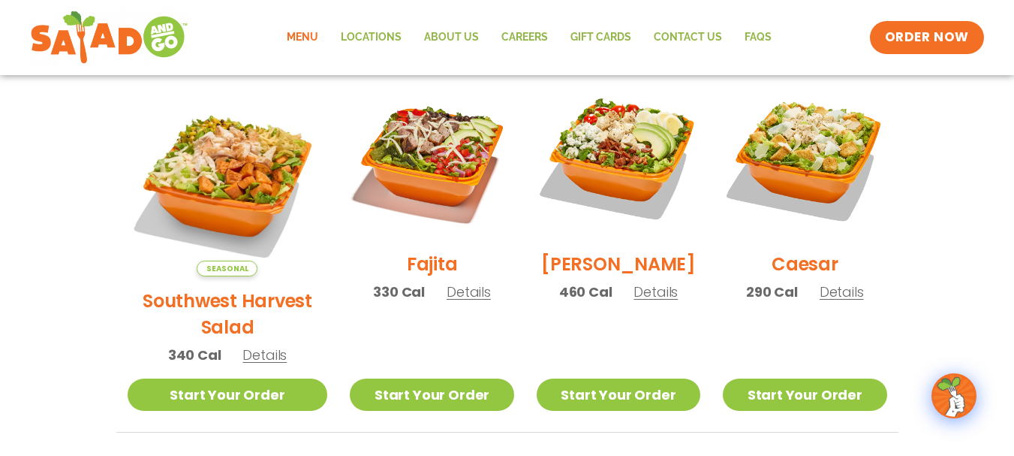
click at [649, 301] on span "Details" at bounding box center [655, 291] width 44 height 19
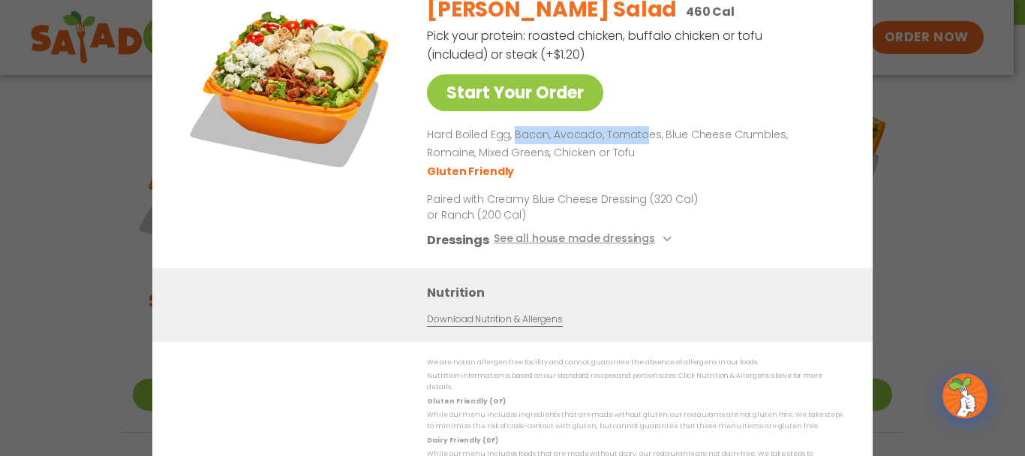
drag, startPoint x: 514, startPoint y: 142, endPoint x: 642, endPoint y: 146, distance: 127.6
click at [642, 146] on p "Hard Boiled Egg, Bacon, Avocado, Tomatoes, Blue Cheese Crumbles, Romaine, Mixed…" at bounding box center [632, 144] width 410 height 36
click at [638, 161] on p "Hard Boiled Egg, Bacon, Avocado, Tomatoes, Blue Cheese Crumbles, Romaine, Mixed…" at bounding box center [632, 144] width 410 height 36
click at [471, 161] on p "Hard Boiled Egg, Bacon, Avocado, Tomatoes, Blue Cheese Crumbles, Romaine, Mixed…" at bounding box center [632, 144] width 410 height 36
click at [542, 167] on ul "Gluten Friendly" at bounding box center [632, 169] width 410 height 17
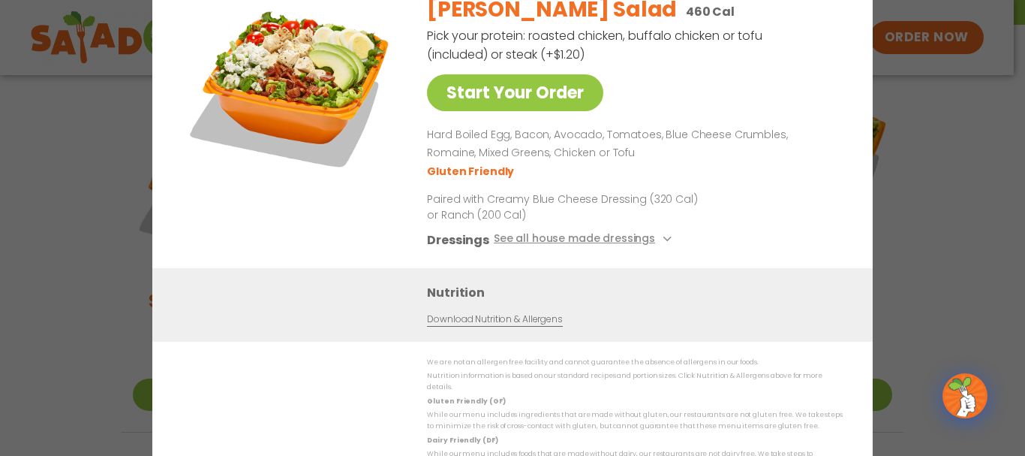
click at [935, 183] on div "Start Your Order Cobb Salad 460 Cal Pick your protein: roasted chicken, buffalo…" at bounding box center [512, 228] width 1025 height 456
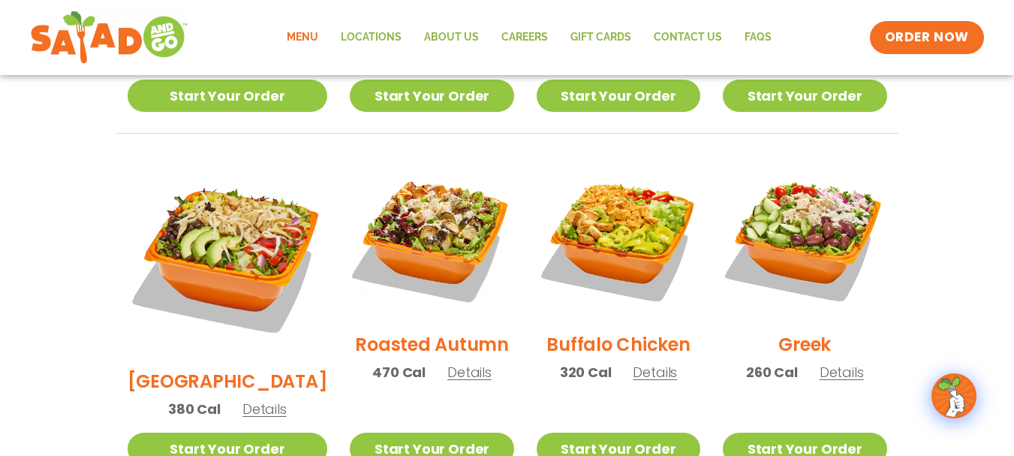
scroll to position [723, 0]
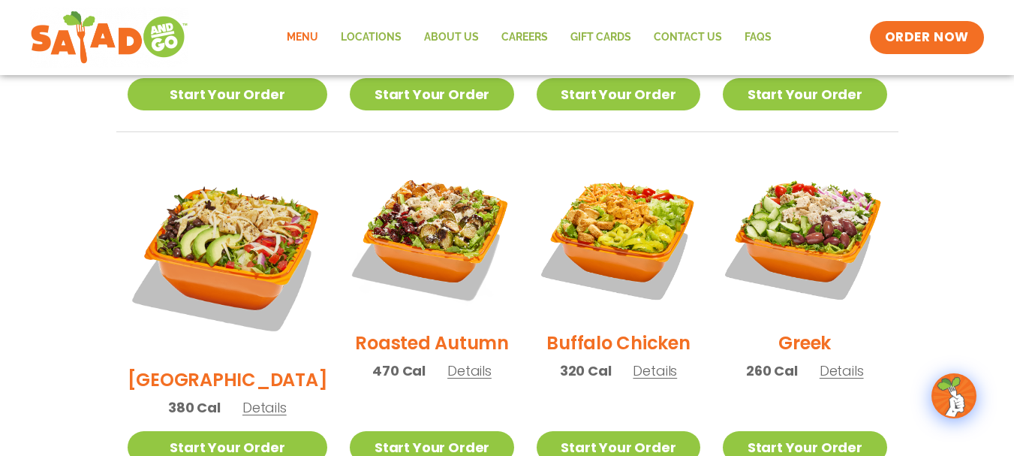
click at [453, 342] on div "Roasted Autumn 470 Cal Details" at bounding box center [432, 274] width 164 height 239
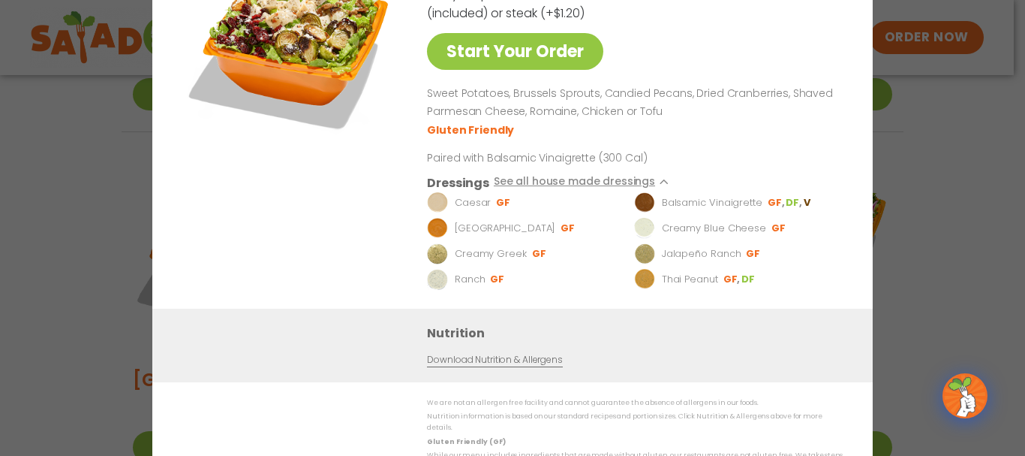
click at [893, 162] on div "Start Your Order Roasted Autumn Salad 470 Cal Pick your protein: roasted chicke…" at bounding box center [512, 228] width 1025 height 456
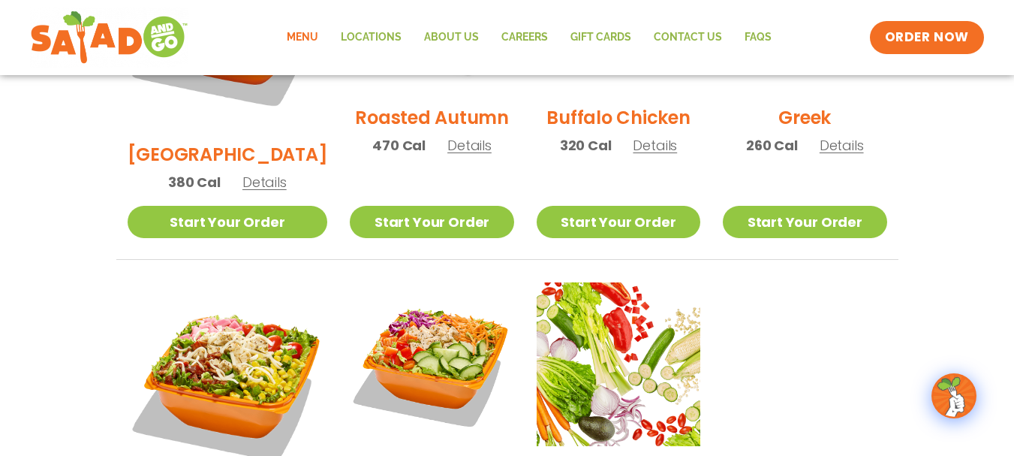
scroll to position [1023, 0]
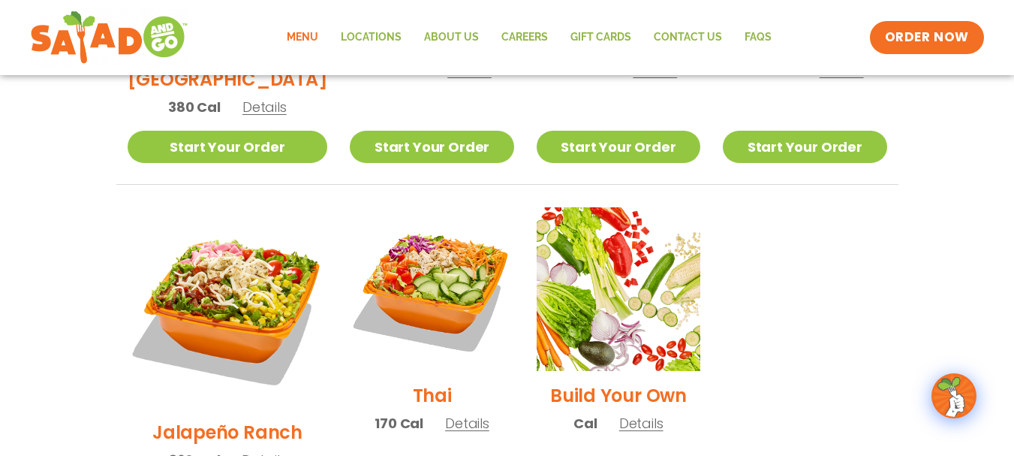
click at [253, 450] on p "360 Cal Details" at bounding box center [228, 460] width 118 height 20
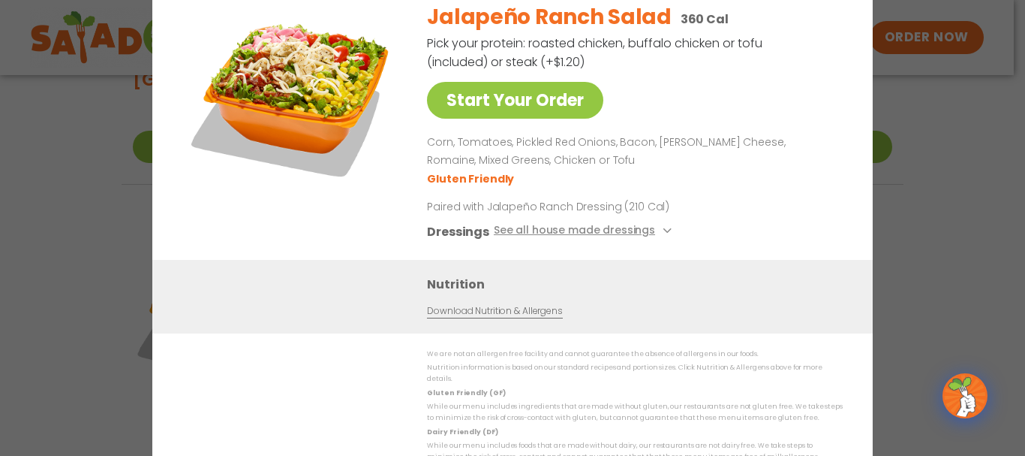
click at [919, 164] on div "Start Your Order Jalapeño Ranch Salad 360 Cal Pick your protein: roasted chicke…" at bounding box center [512, 228] width 1025 height 456
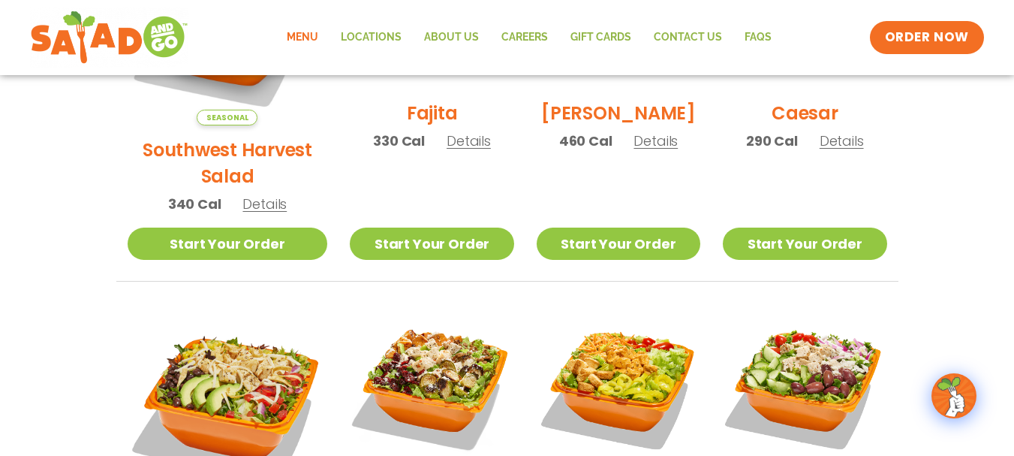
scroll to position [678, 0]
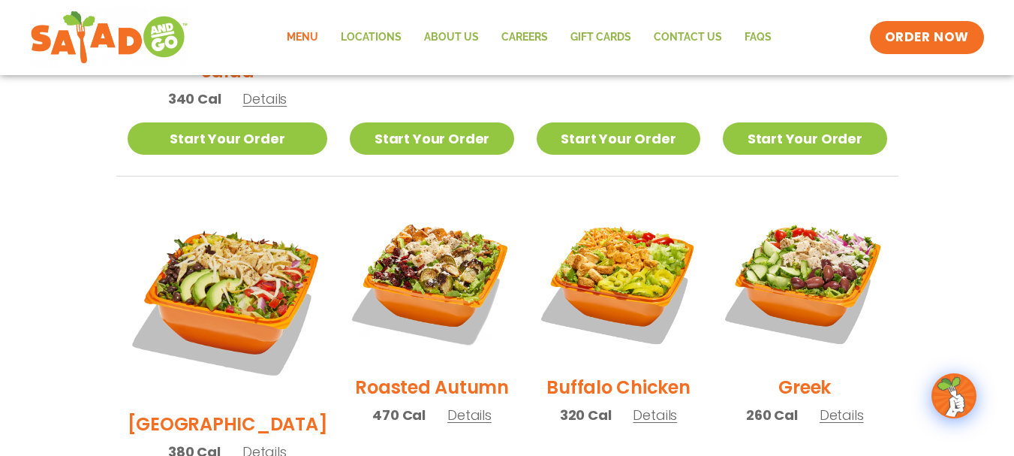
click at [242, 442] on span "Details" at bounding box center [264, 451] width 44 height 19
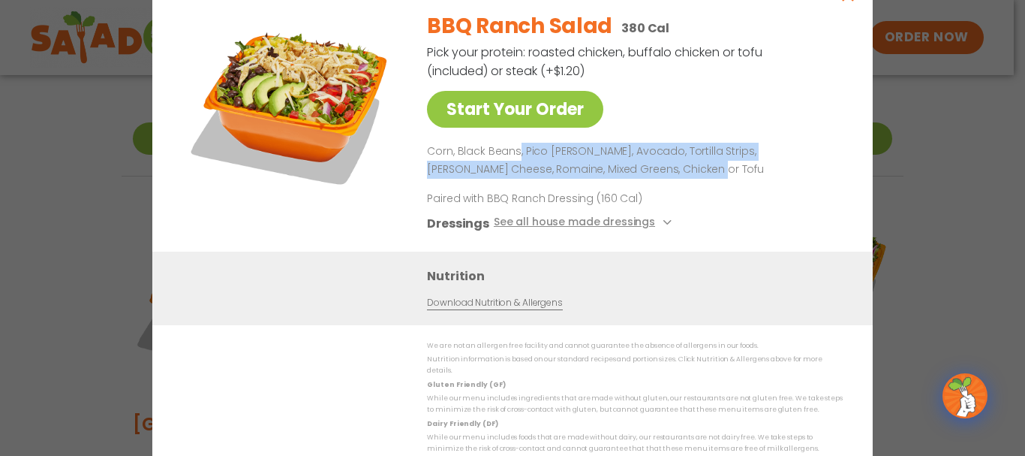
drag, startPoint x: 518, startPoint y: 156, endPoint x: 756, endPoint y: 170, distance: 239.1
click at [753, 166] on p "Corn, Black Beans, Pico [PERSON_NAME], Avocado, Tortilla Strips, [PERSON_NAME] …" at bounding box center [632, 161] width 410 height 36
click at [736, 170] on p "Corn, Black Beans, Pico [PERSON_NAME], Avocado, Tortilla Strips, [PERSON_NAME] …" at bounding box center [632, 161] width 410 height 36
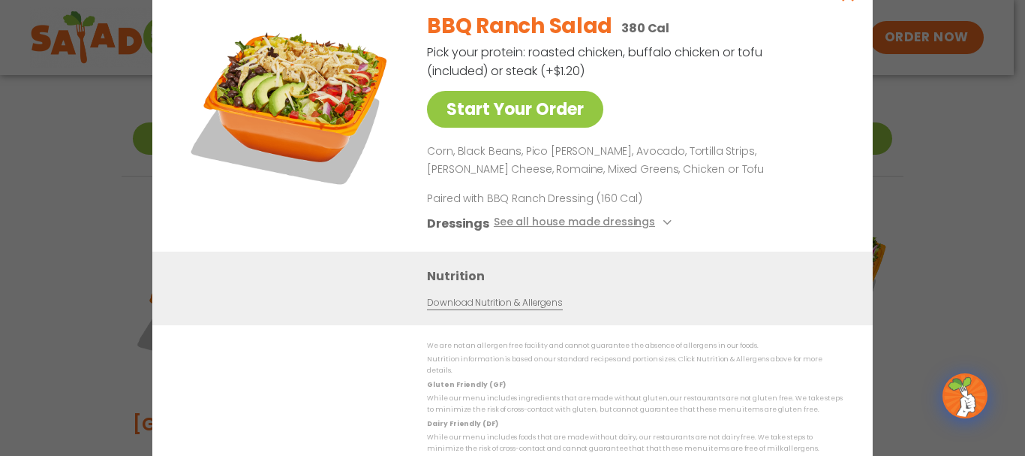
click at [722, 131] on div "BBQ Ranch Salad 380 Cal Pick your protein: roasted chicken, buffalo chicken or …" at bounding box center [632, 125] width 410 height 252
drag, startPoint x: 473, startPoint y: 179, endPoint x: 573, endPoint y: 176, distance: 99.9
click at [572, 176] on p "Corn, Black Beans, Pico [PERSON_NAME], Avocado, Tortilla Strips, [PERSON_NAME] …" at bounding box center [632, 161] width 410 height 36
click at [610, 184] on div "BBQ Ranch Salad 380 Cal Pick your protein: roasted chicken, buffalo chicken or …" at bounding box center [632, 125] width 410 height 252
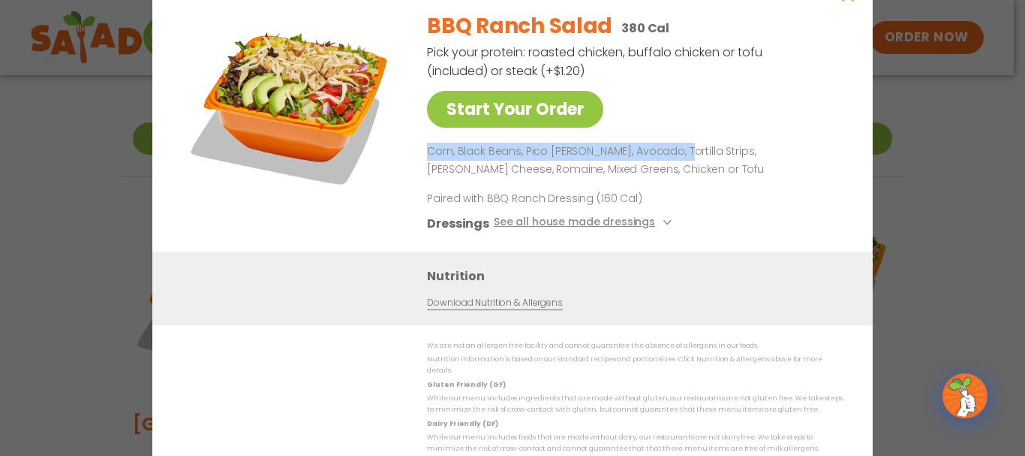
drag, startPoint x: 428, startPoint y: 159, endPoint x: 668, endPoint y: 154, distance: 240.2
click at [668, 154] on p "Corn, Black Beans, Pico [PERSON_NAME], Avocado, Tortilla Strips, [PERSON_NAME] …" at bounding box center [632, 161] width 410 height 36
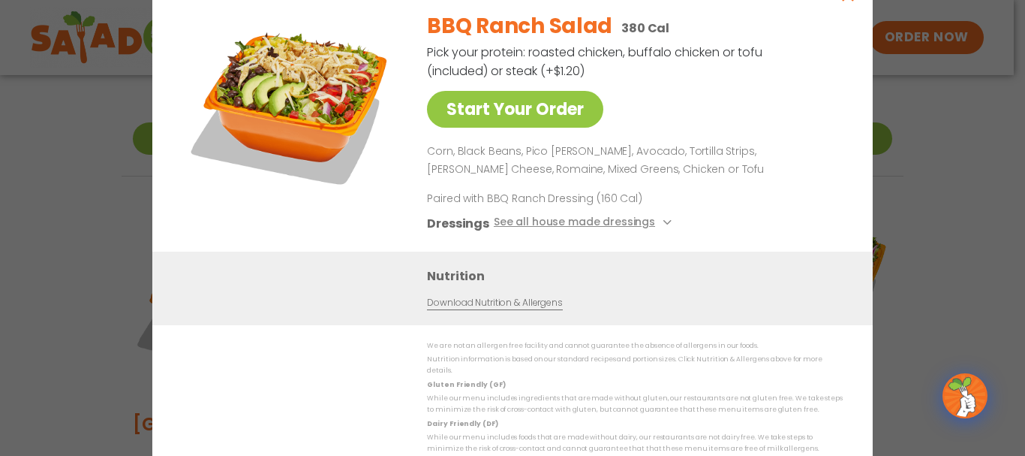
click at [668, 166] on p "Corn, Black Beans, Pico [PERSON_NAME], Avocado, Tortilla Strips, [PERSON_NAME] …" at bounding box center [632, 161] width 410 height 36
drag, startPoint x: 441, startPoint y: 202, endPoint x: 697, endPoint y: 203, distance: 256.7
click at [696, 203] on p "Paired with BBQ Ranch Dressing (160 Cal)" at bounding box center [566, 198] width 278 height 16
click at [919, 169] on div "Start Your Order BBQ Ranch Salad 380 Cal Pick your protein: roasted chicken, bu…" at bounding box center [512, 228] width 1025 height 456
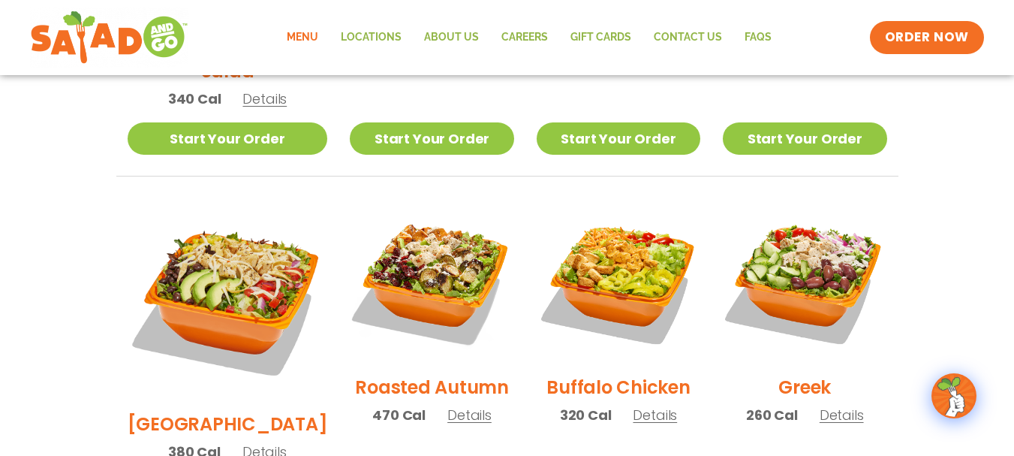
click at [453, 405] on span "Details" at bounding box center [469, 414] width 44 height 19
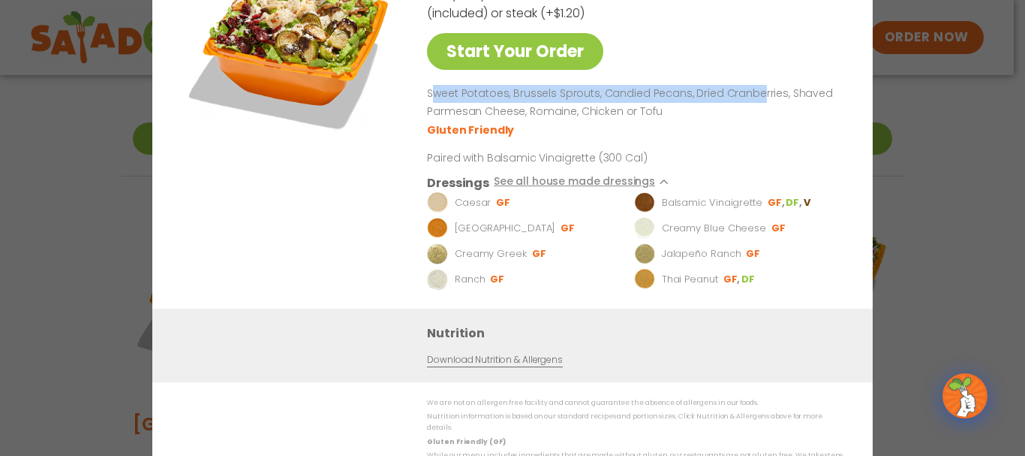
drag, startPoint x: 440, startPoint y: 98, endPoint x: 766, endPoint y: 104, distance: 326.5
click at [761, 104] on p "Sweet Potatoes, Brussels Sprouts, Candied Pecans, Dried Cranberries, Shaved Par…" at bounding box center [632, 103] width 410 height 36
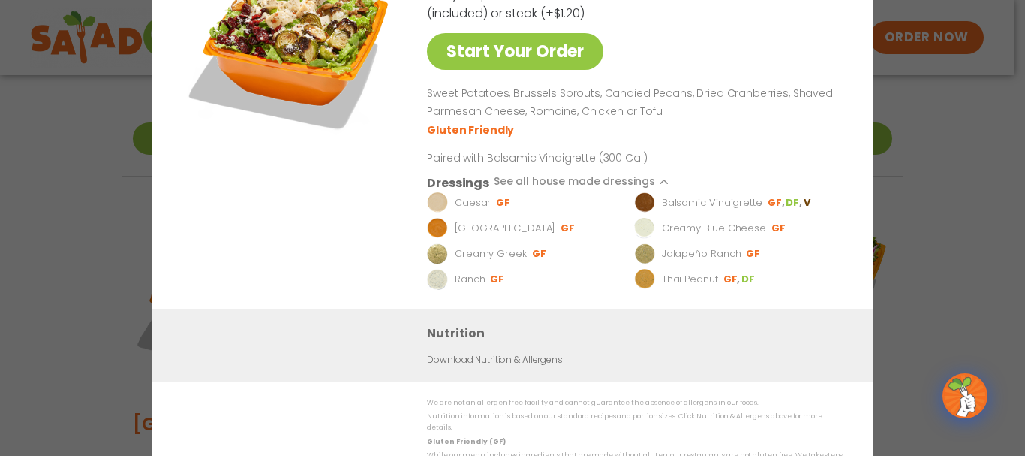
click at [949, 168] on div "Start Your Order Roasted Autumn Salad 470 Cal Pick your protein: roasted chicke…" at bounding box center [512, 228] width 1025 height 456
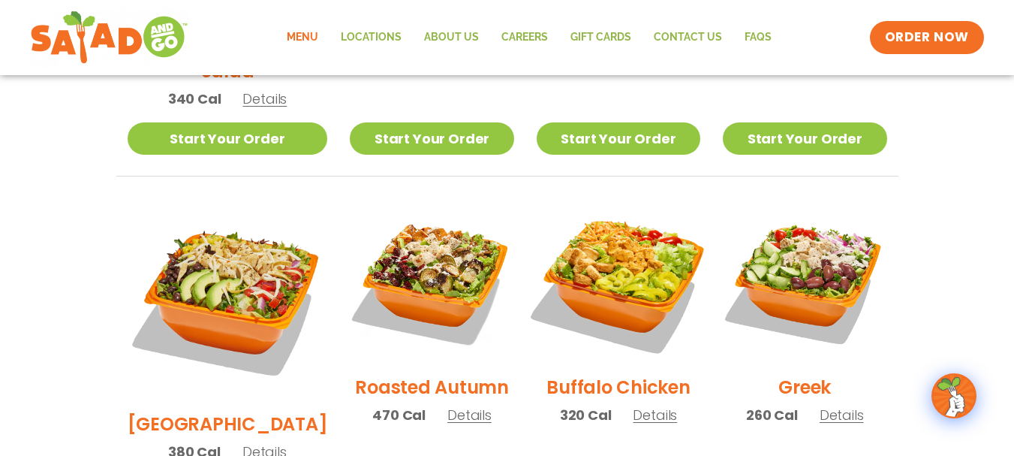
click at [634, 227] on img at bounding box center [618, 281] width 192 height 192
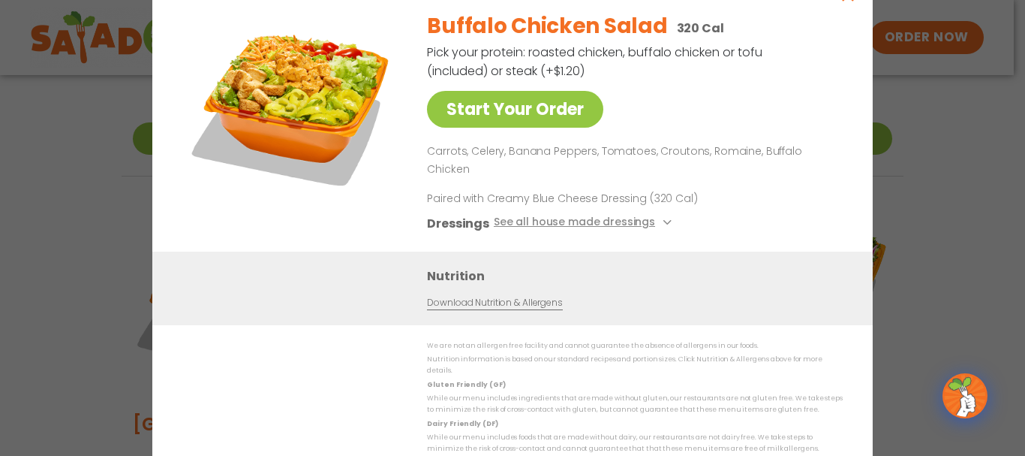
click at [319, 95] on img at bounding box center [291, 104] width 210 height 210
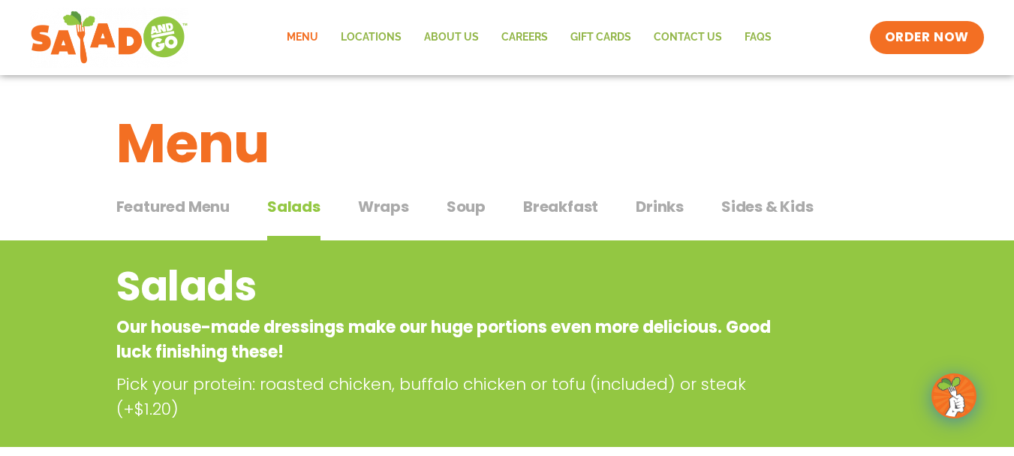
scroll to position [0, 0]
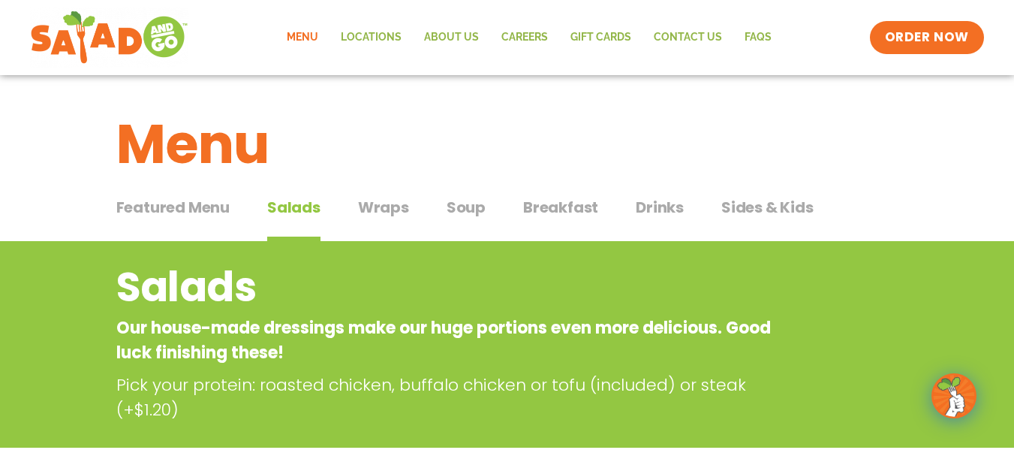
click at [747, 213] on span "Sides & Kids" at bounding box center [767, 207] width 92 height 23
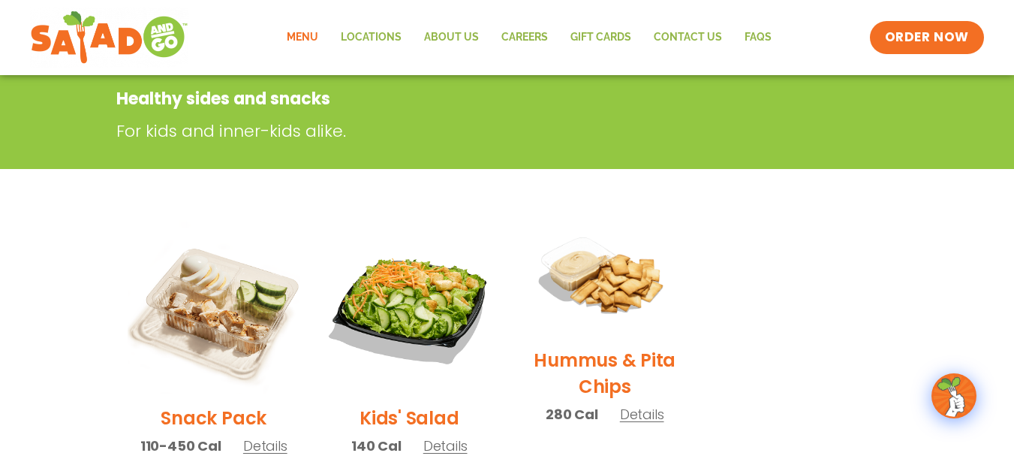
scroll to position [75, 0]
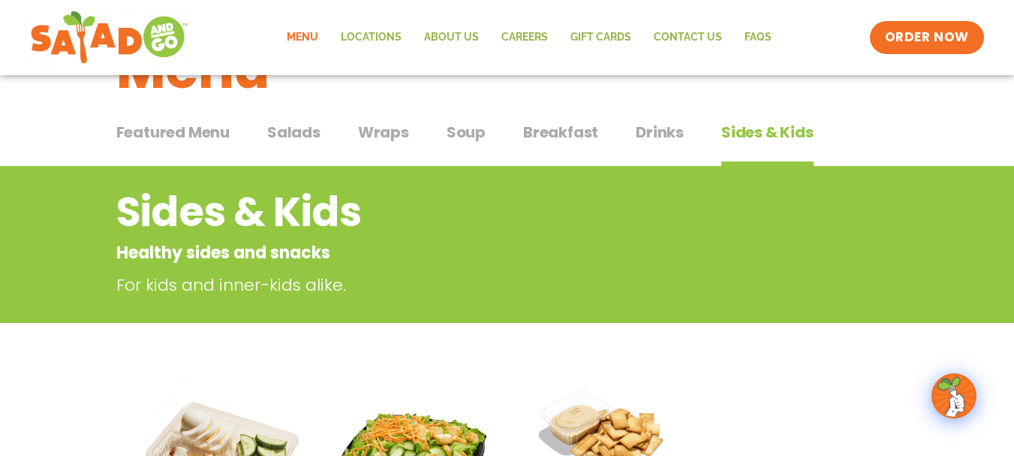
click at [632, 137] on div "Featured Menu Featured Menu Salads Salads Wraps Wraps Soup Soup Breakfast Break…" at bounding box center [507, 141] width 782 height 51
drag, startPoint x: 654, startPoint y: 139, endPoint x: 651, endPoint y: 147, distance: 8.8
click at [655, 144] on button "Drinks Drinks" at bounding box center [660, 144] width 48 height 46
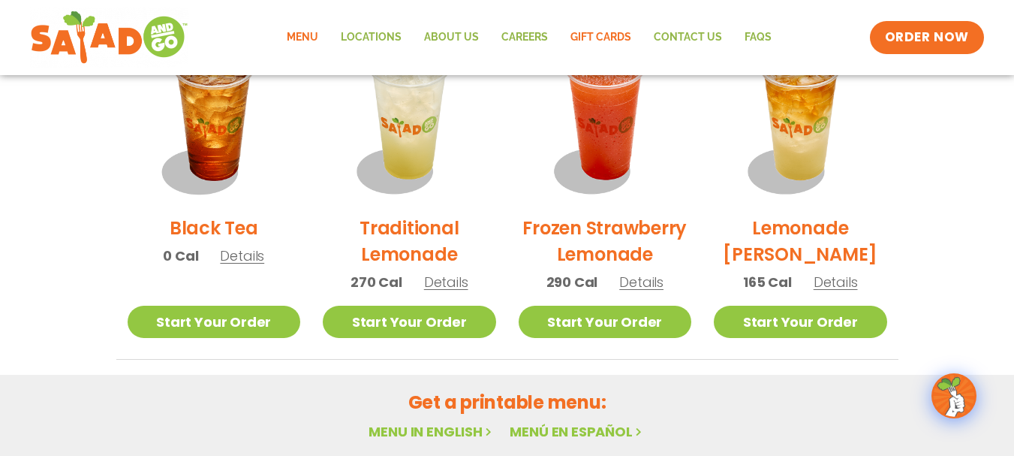
scroll to position [1351, 0]
